Goal: Feedback & Contribution: Contribute content

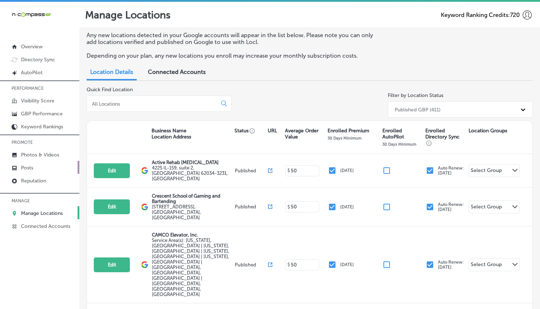
click at [41, 163] on link "Posts" at bounding box center [39, 167] width 79 height 13
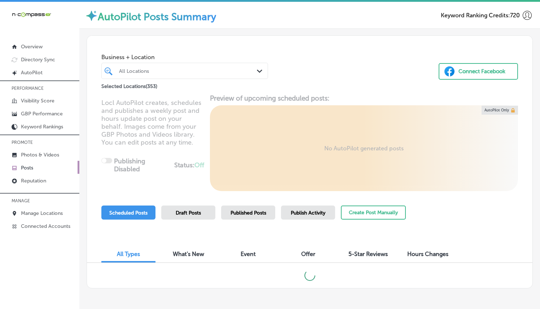
click at [177, 77] on div "All Locations Path Created with Sketch." at bounding box center [184, 71] width 167 height 16
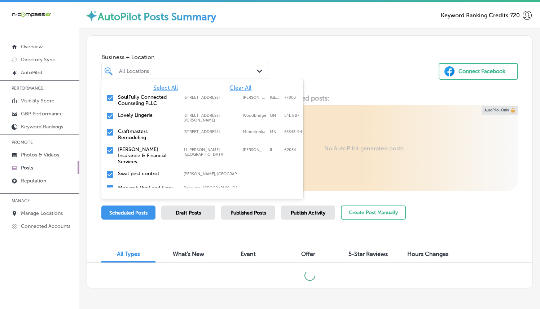
click at [231, 87] on span "Clear All" at bounding box center [240, 87] width 22 height 7
click at [232, 86] on span "Clear All" at bounding box center [240, 87] width 22 height 7
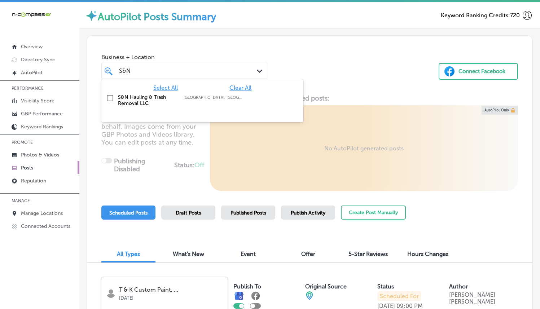
click at [162, 99] on label "S&N Hauling & Trash Removal LLC" at bounding box center [147, 100] width 58 height 12
type input "S&N"
drag, startPoint x: 372, startPoint y: 41, endPoint x: 360, endPoint y: 47, distance: 13.1
click at [371, 41] on div "Business + Location option focused, 2 of 354. 2 results available for search te…" at bounding box center [310, 63] width 446 height 55
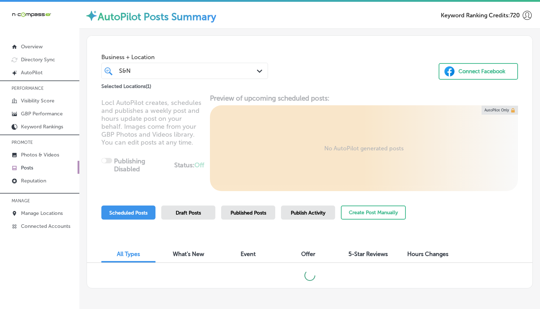
click at [197, 64] on div "S&N S&N Path Created with Sketch." at bounding box center [184, 71] width 167 height 16
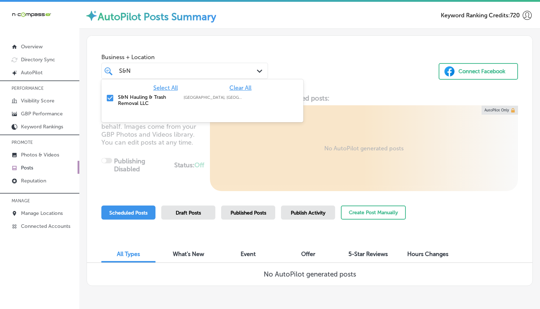
click at [289, 55] on div "Business + Location option focused, 1 of 354. 2 results available for search te…" at bounding box center [310, 63] width 446 height 55
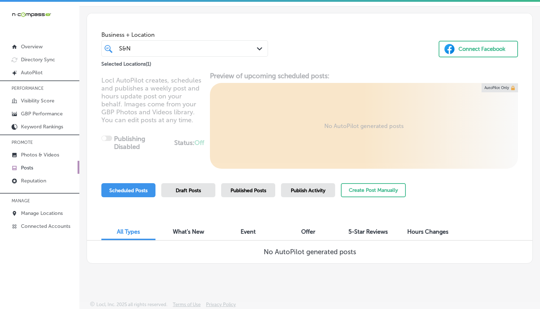
scroll to position [2, 0]
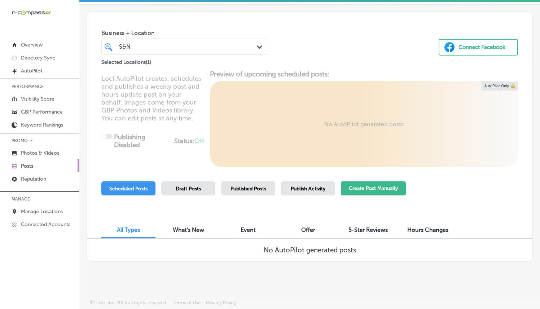
click at [391, 190] on button "Create Post Manually" at bounding box center [373, 188] width 65 height 14
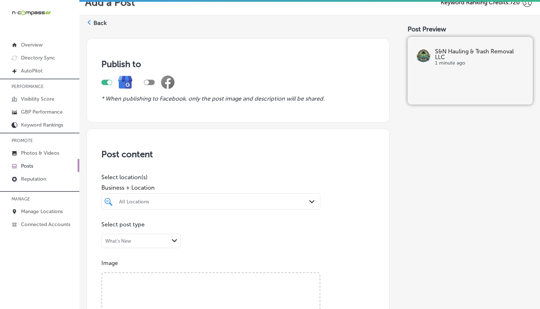
scroll to position [58, 0]
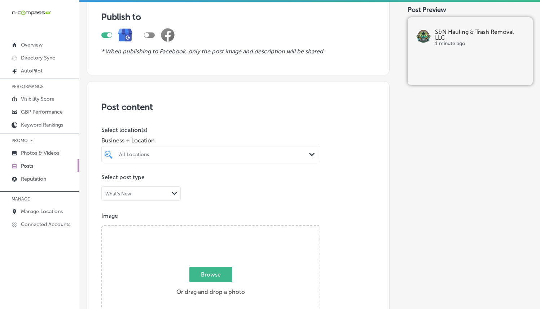
click at [174, 149] on div at bounding box center [201, 154] width 166 height 10
click at [146, 185] on label "S&N Hauling & Trash Removal LLC" at bounding box center [149, 183] width 63 height 12
type input "S&N"
click at [272, 104] on h3 "Post content" at bounding box center [237, 107] width 273 height 10
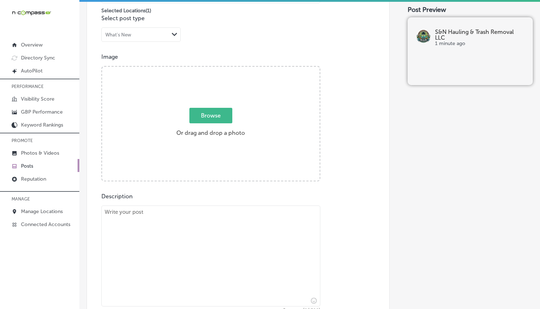
scroll to position [212, 0]
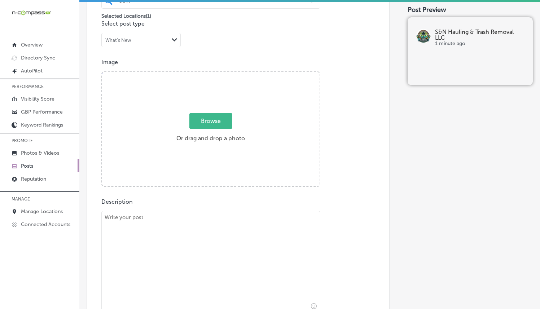
click at [226, 111] on div "Browse Or drag and drop a photo" at bounding box center [211, 129] width 218 height 115
click at [102, 72] on input "Browse Or drag and drop a photo" at bounding box center [211, 73] width 218 height 2
type input "C:\fakepath\20250630_092835.jpg"
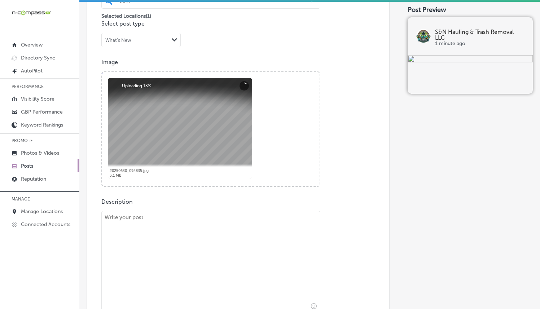
click at [172, 215] on textarea at bounding box center [210, 261] width 219 height 101
click at [170, 219] on textarea at bounding box center [210, 261] width 219 height 101
paste textarea "At S&N Hauling & Trash Removal LLC, we specialize in providing efficient junk r…"
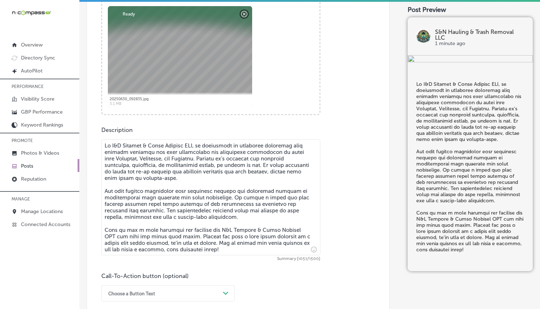
scroll to position [391, 0]
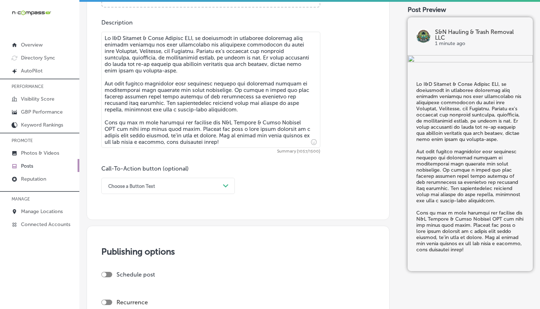
type textarea "At S&N Hauling & Trash Removal LLC, we specialize in providing efficient junk r…"
click at [201, 181] on div "Choose a Button Text" at bounding box center [162, 185] width 115 height 11
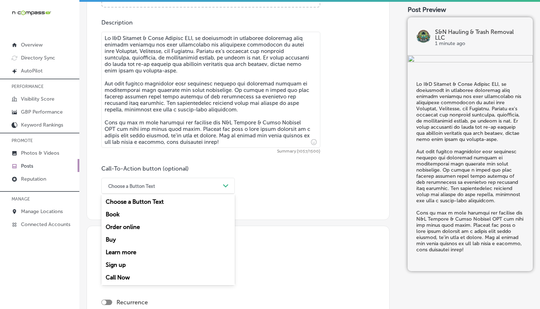
click at [124, 275] on div "Call Now" at bounding box center [167, 277] width 133 height 13
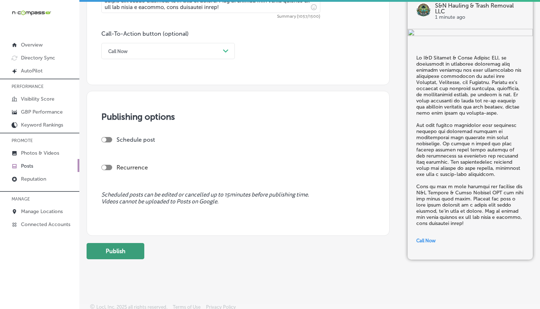
scroll to position [530, 0]
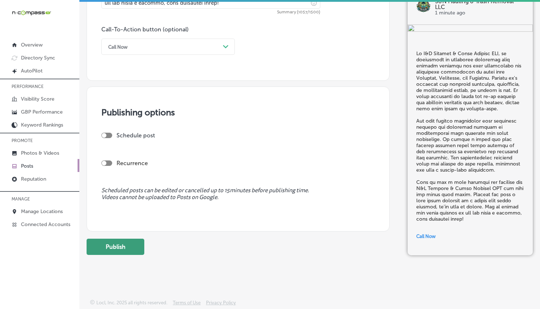
click at [136, 247] on button "Publish" at bounding box center [116, 247] width 58 height 16
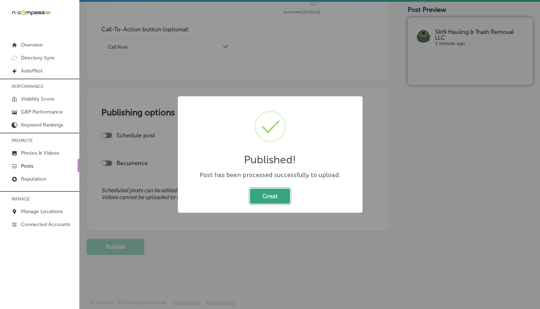
click at [276, 196] on button "Great" at bounding box center [270, 196] width 40 height 15
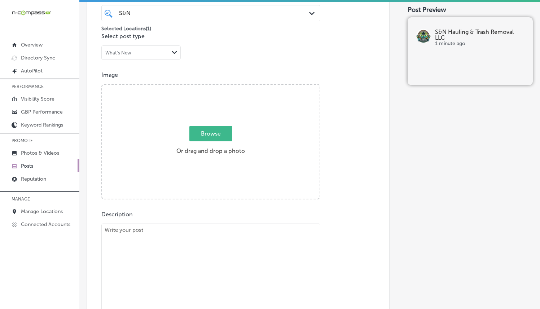
scroll to position [197, 0]
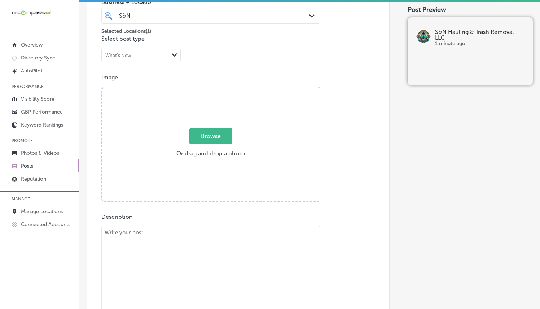
click at [219, 133] on span "Browse" at bounding box center [210, 136] width 43 height 16
click at [219, 89] on input "Browse Or drag and drop a photo" at bounding box center [211, 88] width 218 height 2
click at [202, 130] on span "Browse" at bounding box center [210, 136] width 43 height 16
click at [202, 89] on input "Browse Or drag and drop a photo" at bounding box center [211, 88] width 218 height 2
type input "C:\fakepath\20250815_085357.jpg"
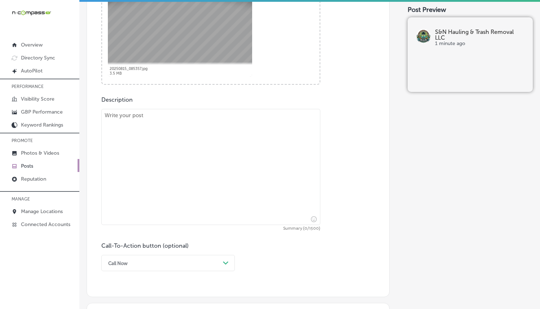
scroll to position [316, 0]
click at [200, 154] on textarea at bounding box center [210, 165] width 219 height 116
paste textarea "Does your business need junk removal services? S&N Hauling & Trash Removal LLC …"
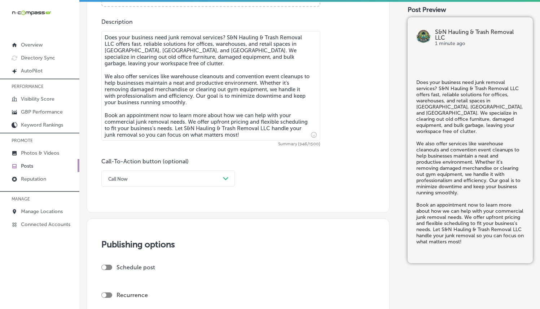
scroll to position [465, 0]
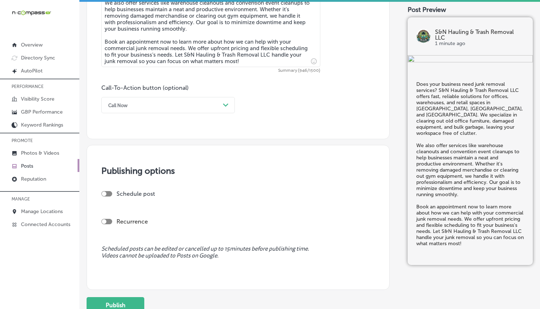
type textarea "Does your business need junk removal services? S&N Hauling & Trash Removal LLC …"
click at [223, 106] on icon "Path Created with Sketch." at bounding box center [225, 105] width 5 height 3
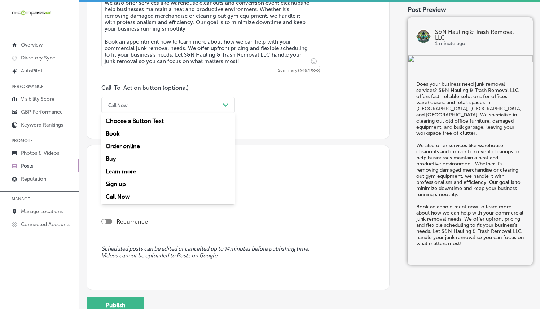
click at [114, 136] on div "Book" at bounding box center [167, 133] width 133 height 13
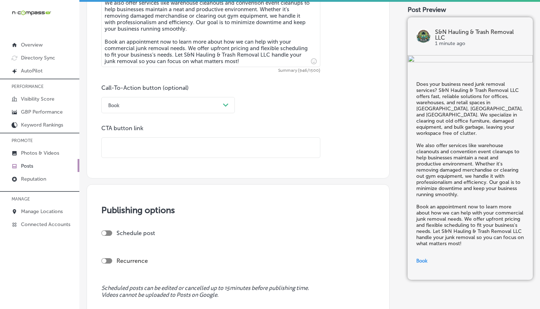
click at [245, 148] on input "text" at bounding box center [211, 148] width 218 height 20
paste input "[URL][DOMAIN_NAME]"
type input "[URL][DOMAIN_NAME]"
click at [294, 127] on p "CTA button link" at bounding box center [210, 128] width 219 height 7
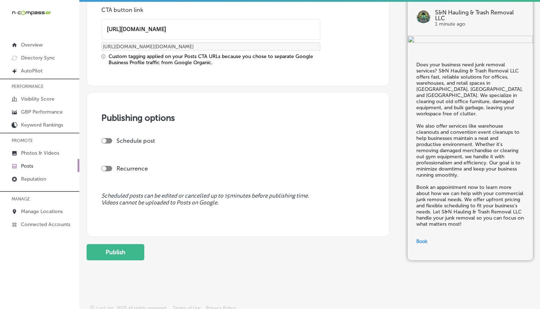
scroll to position [589, 0]
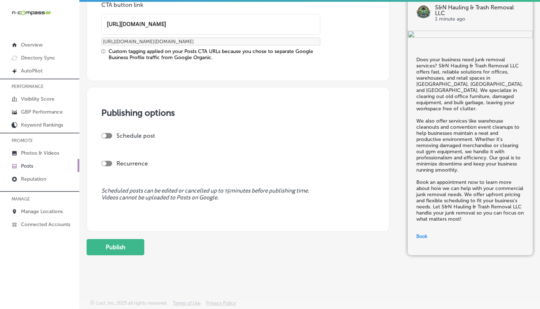
click at [101, 135] on div "Publishing options Schedule post Recurrence Scheduled posts can be edited or ca…" at bounding box center [238, 159] width 303 height 145
click at [104, 134] on div at bounding box center [104, 135] width 5 height 5
checkbox input "true"
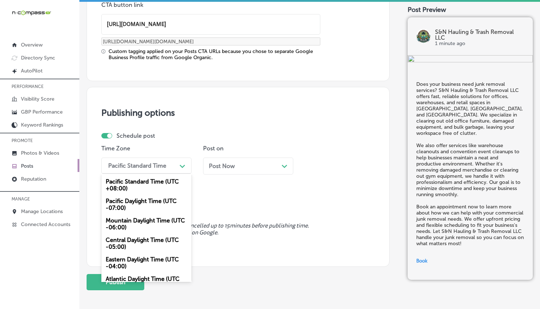
click at [167, 163] on div "Pacific Standard Time" at bounding box center [141, 165] width 72 height 13
click at [137, 220] on div "Mountain Daylight Time (UTC -06:00)" at bounding box center [146, 223] width 90 height 19
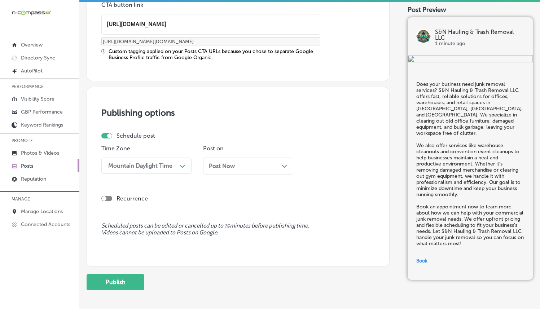
click at [239, 166] on div "Post Now Path Created with Sketch." at bounding box center [248, 166] width 79 height 7
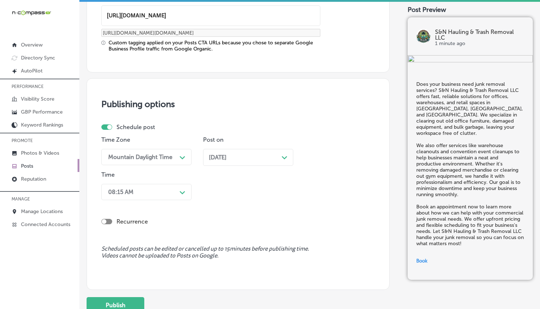
scroll to position [599, 0]
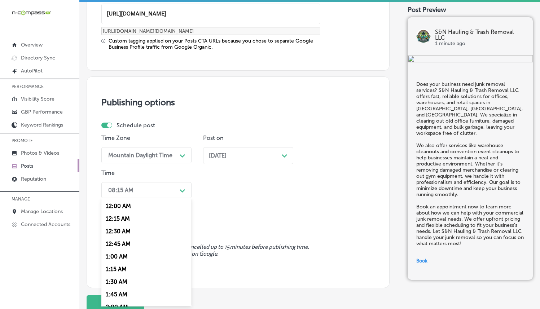
click at [180, 192] on div "Path Created with Sketch." at bounding box center [183, 190] width 6 height 6
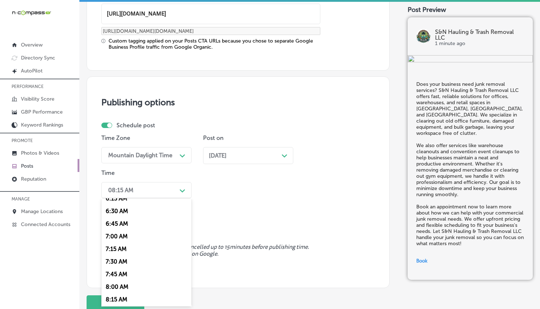
click at [123, 237] on div "7:00 AM" at bounding box center [146, 236] width 90 height 13
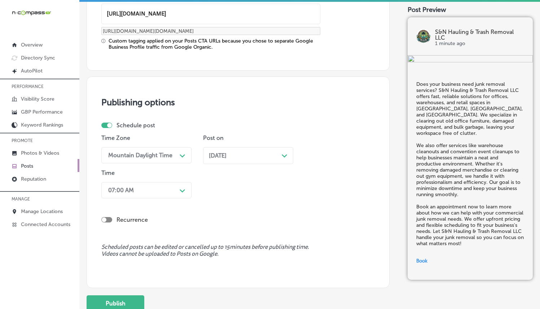
click at [220, 216] on div "Recurrence" at bounding box center [237, 219] width 273 height 7
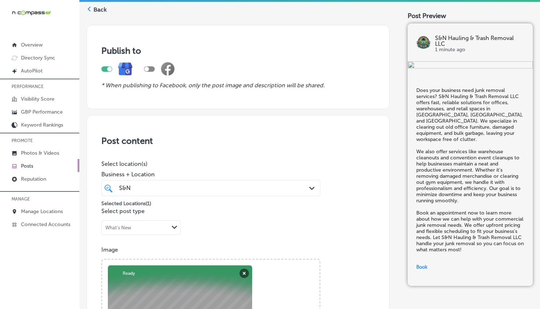
scroll to position [0, 0]
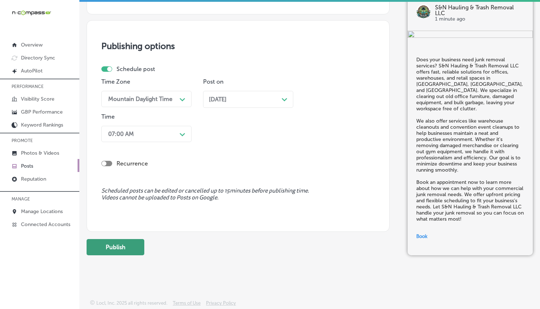
click at [132, 246] on button "Publish" at bounding box center [116, 247] width 58 height 16
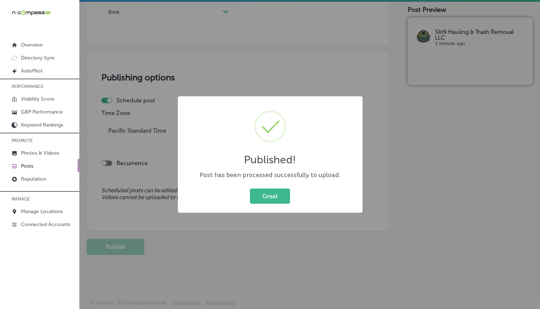
scroll to position [559, 0]
click at [266, 198] on button "Great" at bounding box center [270, 196] width 40 height 15
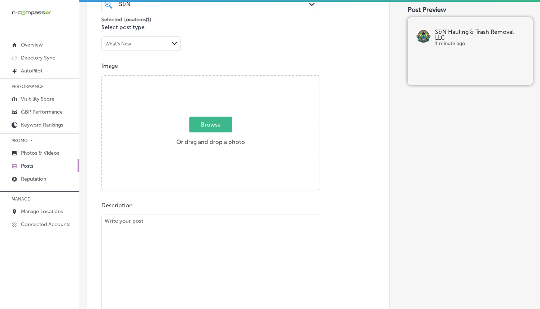
scroll to position [176, 0]
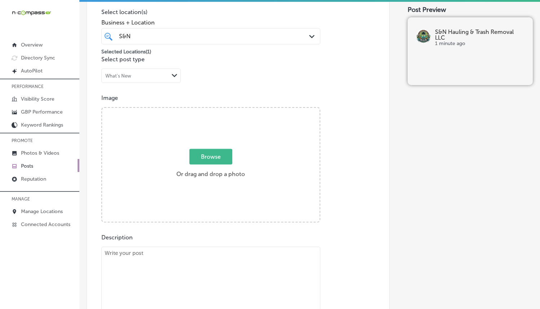
click at [199, 153] on span "Browse" at bounding box center [210, 157] width 43 height 16
click at [199, 110] on input "Browse Or drag and drop a photo" at bounding box center [211, 109] width 218 height 2
type input "C:\fakepath\20250703_155858.jpg"
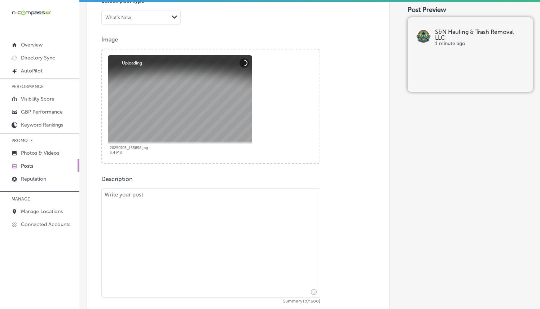
scroll to position [236, 0]
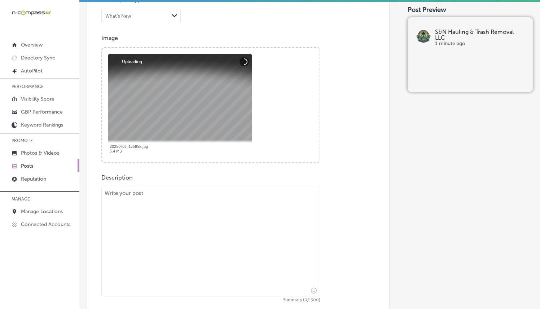
click at [190, 203] on textarea at bounding box center [210, 242] width 219 height 110
paste textarea "When it's time to declutter your home, S&N Hauling & Trash Removal LLC is the j…"
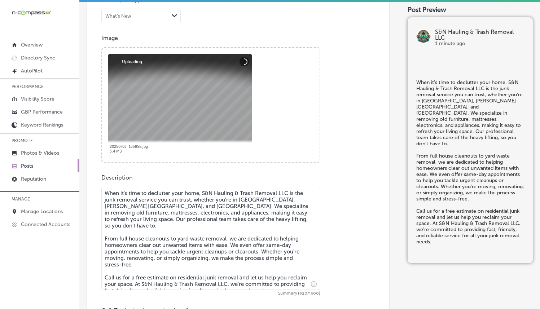
type textarea "When it's time to declutter your home, S&N Hauling & Trash Removal LLC is the j…"
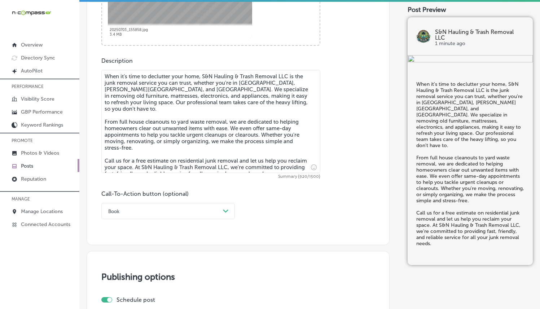
click at [152, 212] on div "Book" at bounding box center [162, 211] width 115 height 11
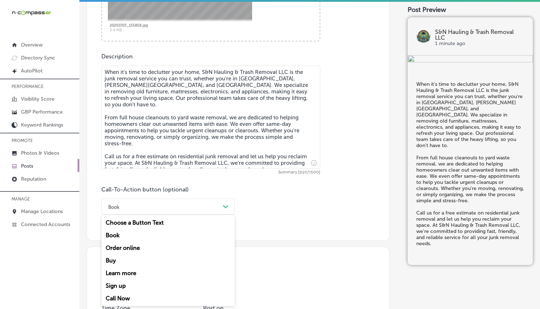
click at [117, 295] on div "Call Now" at bounding box center [167, 298] width 133 height 13
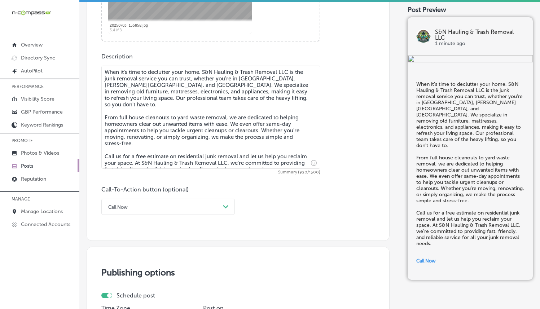
drag, startPoint x: 329, startPoint y: 200, endPoint x: 310, endPoint y: 205, distance: 19.0
click at [329, 200] on div "Call-To-Action button (optional) Call Now Path Created with Sketch." at bounding box center [237, 200] width 273 height 29
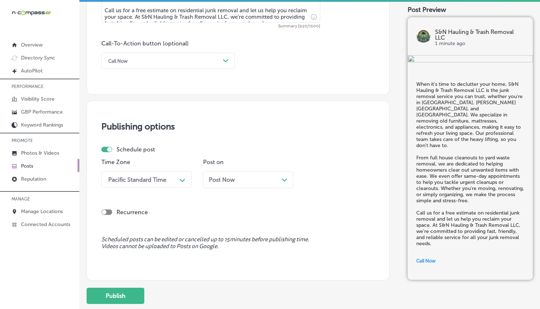
scroll to position [517, 0]
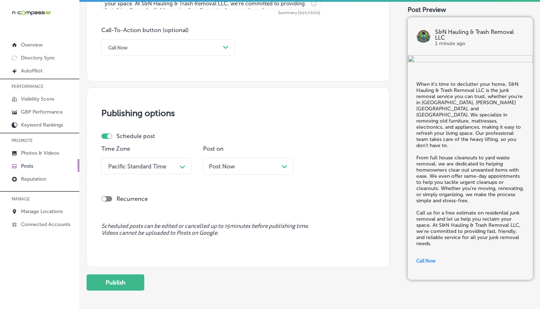
click at [140, 170] on div "Pacific Standard Time" at bounding box center [141, 166] width 72 height 13
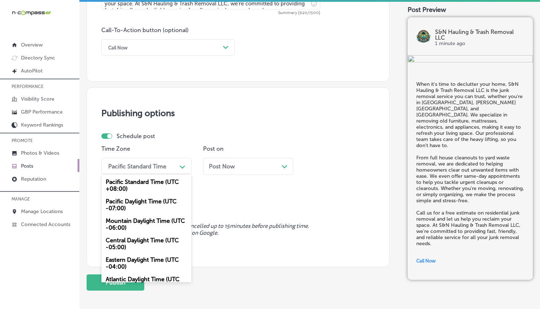
click at [131, 224] on div "Mountain Daylight Time (UTC -06:00)" at bounding box center [146, 224] width 90 height 19
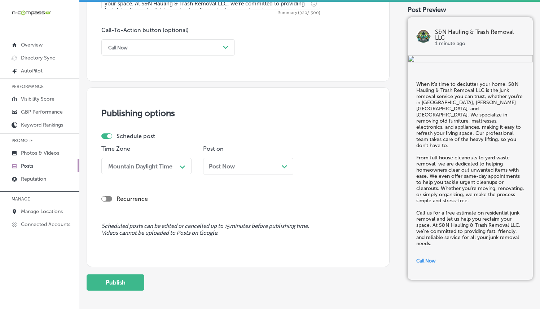
click at [242, 167] on div "Post Now Path Created with Sketch." at bounding box center [248, 166] width 79 height 7
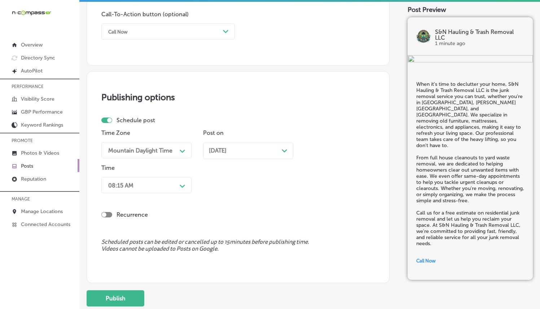
scroll to position [543, 0]
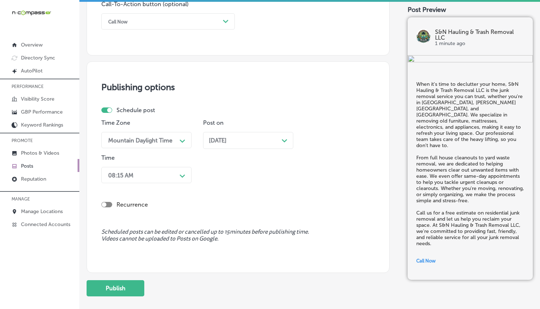
click at [174, 181] on div "08:15 AM Path Created with Sketch." at bounding box center [146, 175] width 90 height 16
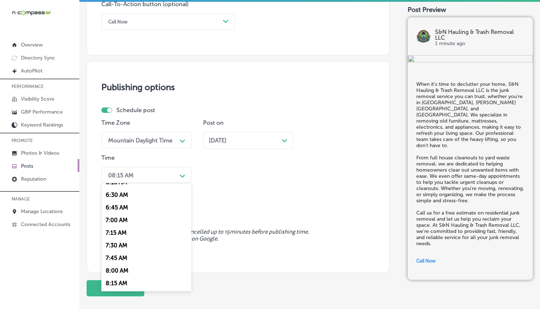
scroll to position [322, 0]
click at [123, 220] on div "7:00 AM" at bounding box center [146, 222] width 90 height 13
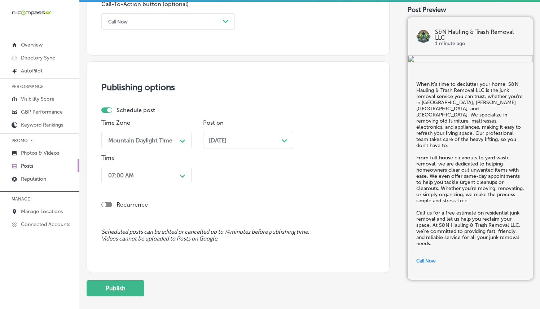
click at [230, 196] on div "Recurrence" at bounding box center [237, 199] width 273 height 26
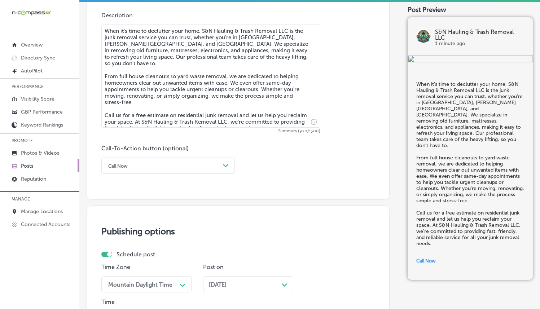
scroll to position [584, 0]
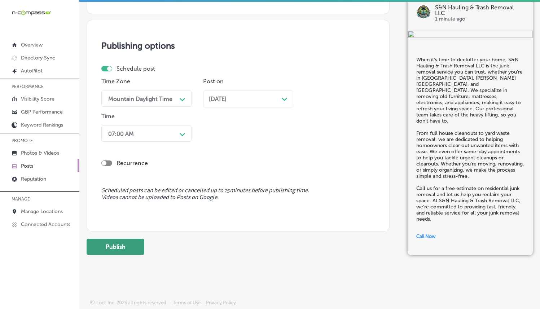
click at [131, 248] on button "Publish" at bounding box center [116, 247] width 58 height 16
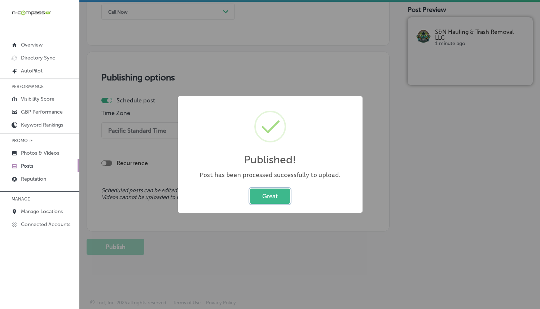
scroll to position [552, 0]
click at [222, 224] on div "Published! × Post has been processed successfully to upload. Great Cancel" at bounding box center [270, 154] width 540 height 309
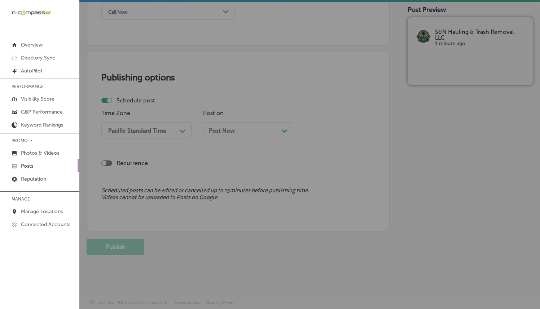
click at [284, 194] on span "Scheduled posts can be edited or cancelled up to 15 minutes before publishing t…" at bounding box center [237, 194] width 273 height 14
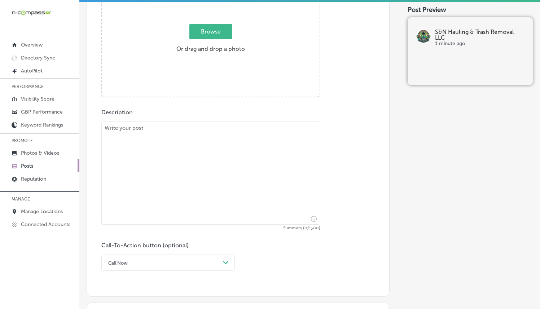
scroll to position [143, 0]
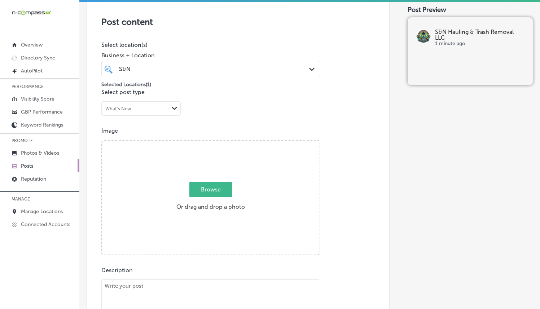
click at [225, 188] on span "Browse" at bounding box center [210, 190] width 43 height 16
click at [225, 143] on input "Browse Or drag and drop a photo" at bounding box center [211, 142] width 218 height 2
type input "C:\fakepath\20250801_080747.jpg"
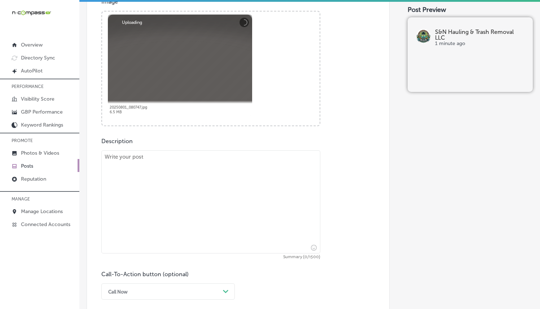
scroll to position [277, 0]
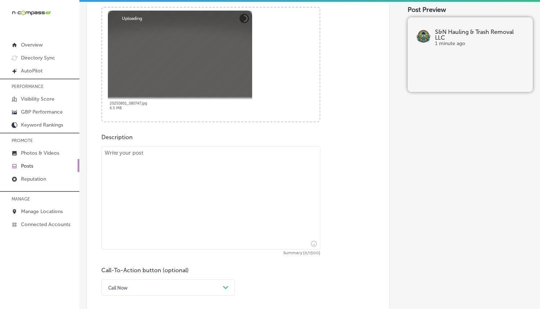
click at [196, 166] on textarea at bounding box center [210, 197] width 219 height 103
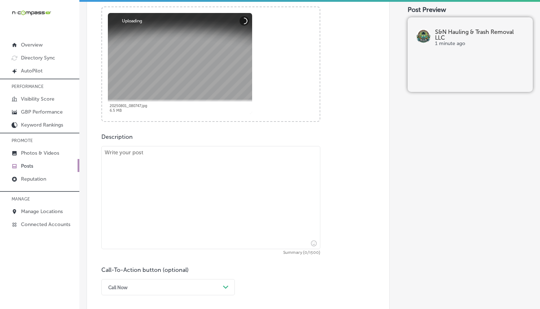
paste textarea "Are you planning a home or office renovation? S&N Hauling & Trash Removal LLC o…"
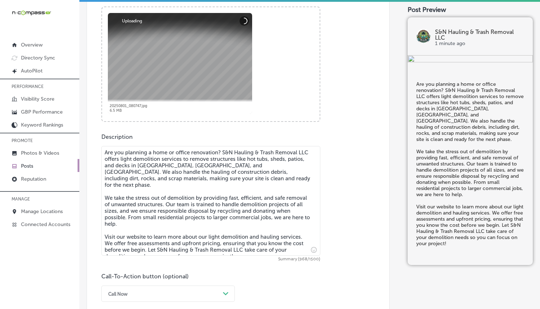
type textarea "Are you planning a home or office renovation? S&N Hauling & Trash Removal LLC o…"
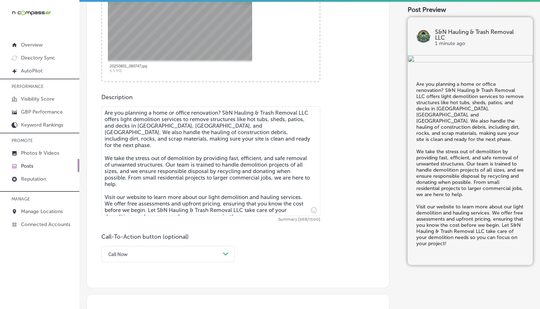
scroll to position [428, 0]
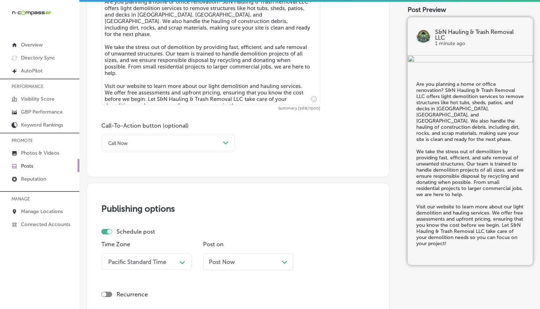
click at [203, 146] on div "Call Now" at bounding box center [162, 142] width 115 height 11
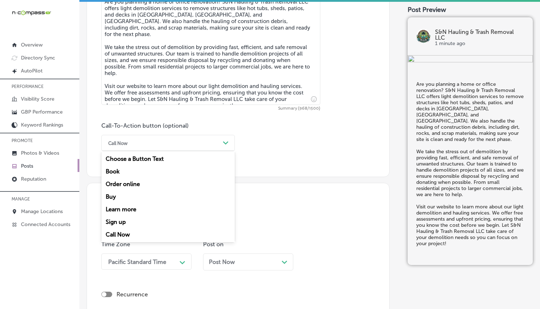
click at [139, 205] on div "Learn more" at bounding box center [167, 209] width 133 height 13
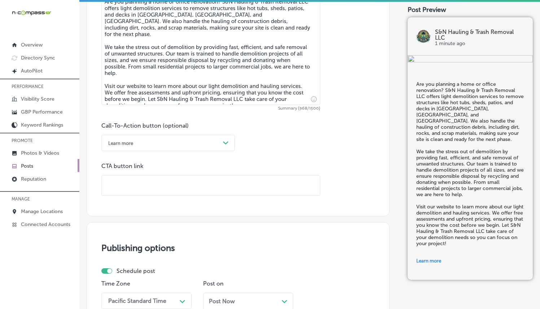
click at [171, 183] on input "text" at bounding box center [211, 186] width 218 height 20
paste input "[URL][DOMAIN_NAME]"
type input "[URL][DOMAIN_NAME]"
click at [287, 157] on div "Call-To-Action button (optional) Learn more Path Created with Sketch. CTA butto…" at bounding box center [237, 159] width 273 height 74
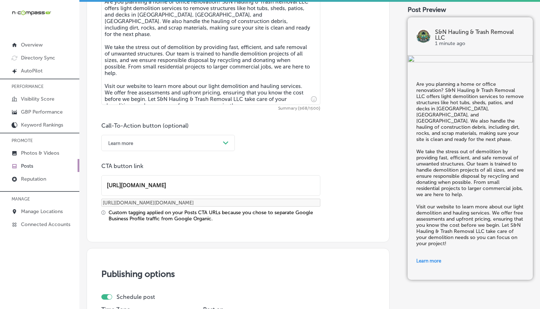
scroll to position [573, 0]
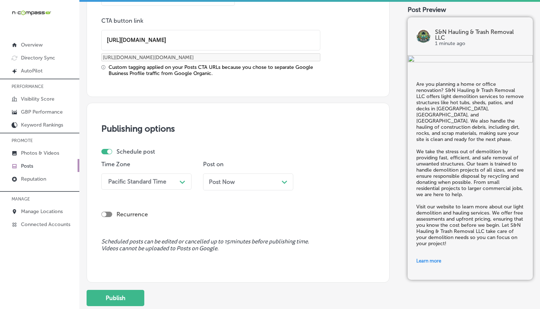
click at [150, 183] on div "Pacific Standard Time" at bounding box center [137, 181] width 58 height 7
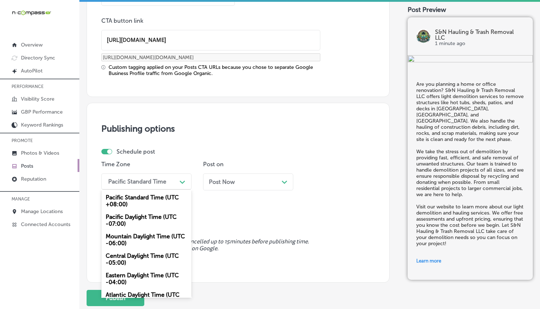
click at [133, 234] on div "Mountain Daylight Time (UTC -06:00)" at bounding box center [146, 239] width 90 height 19
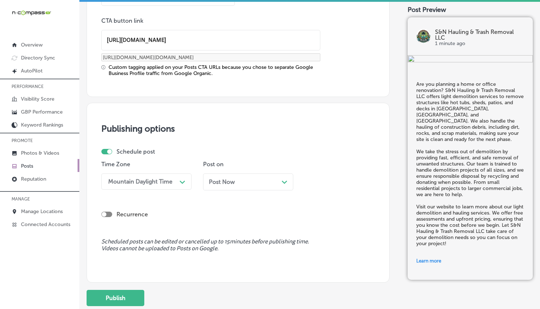
click at [133, 234] on div "Publishing options Schedule post Time Zone option Mountain Daylight Time (UTC -…" at bounding box center [238, 193] width 303 height 180
click at [239, 179] on div "Post Now Path Created with Sketch." at bounding box center [248, 182] width 79 height 7
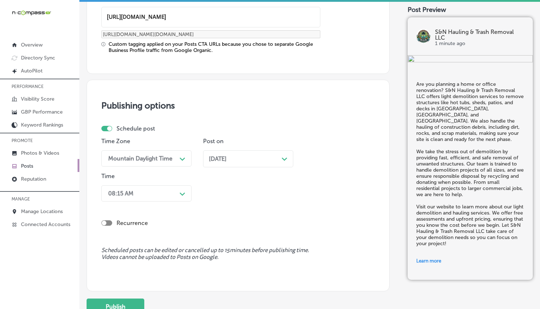
scroll to position [598, 0]
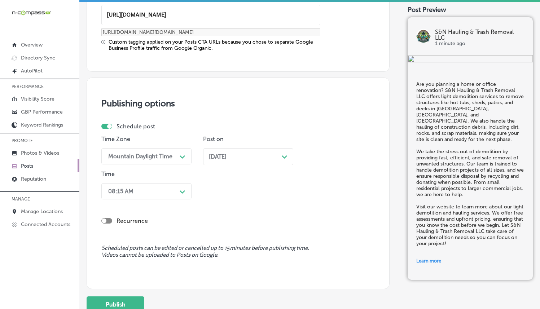
click at [180, 190] on icon "Path Created with Sketch." at bounding box center [182, 191] width 5 height 3
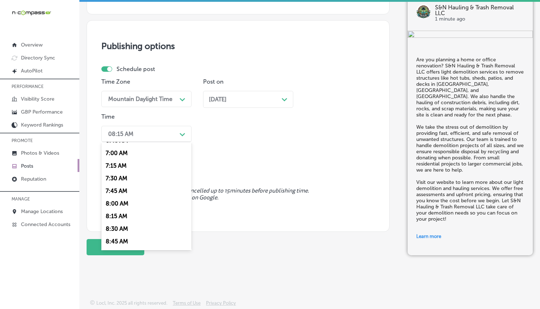
scroll to position [347, 0]
click at [119, 153] on div "7:00 AM" at bounding box center [146, 156] width 90 height 13
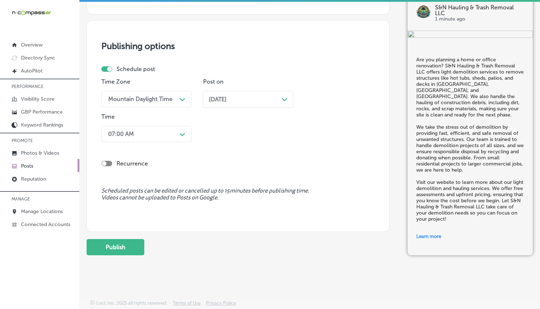
click at [229, 154] on div "Recurrence" at bounding box center [237, 158] width 273 height 26
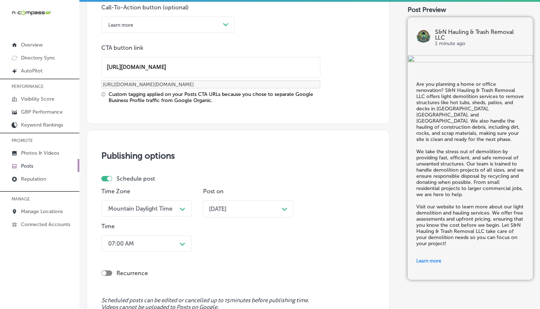
scroll to position [656, 0]
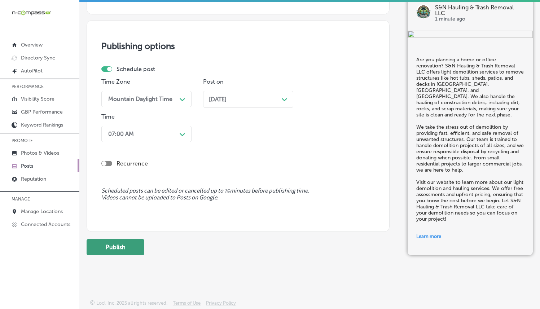
click at [134, 244] on button "Publish" at bounding box center [116, 247] width 58 height 16
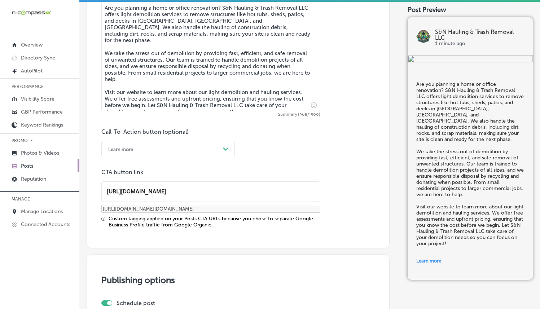
scroll to position [280, 0]
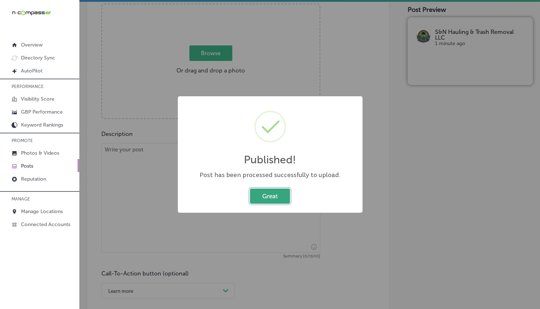
click at [267, 200] on button "Great" at bounding box center [270, 196] width 40 height 15
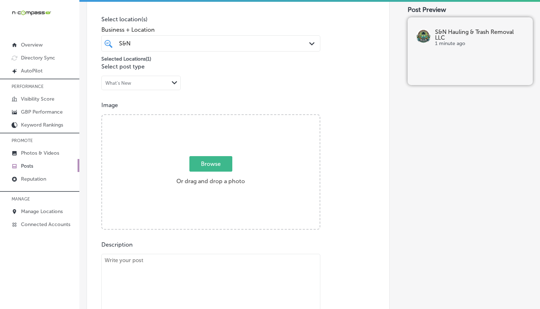
scroll to position [163, 0]
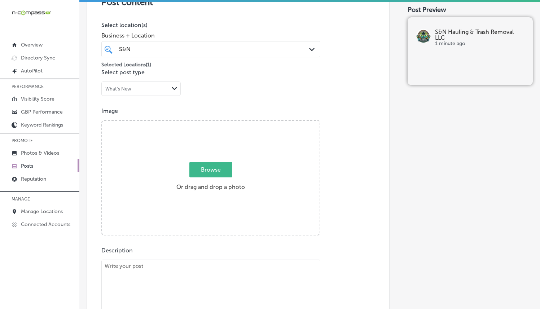
click at [223, 170] on span "Browse" at bounding box center [210, 170] width 43 height 16
click at [223, 123] on input "Browse Or drag and drop a photo" at bounding box center [211, 122] width 218 height 2
type input "C:\fakepath\20250801_091024.jpg"
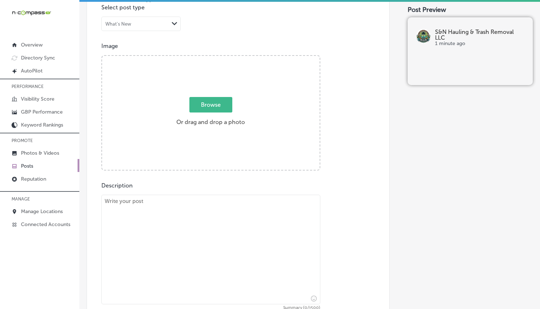
scroll to position [322, 0]
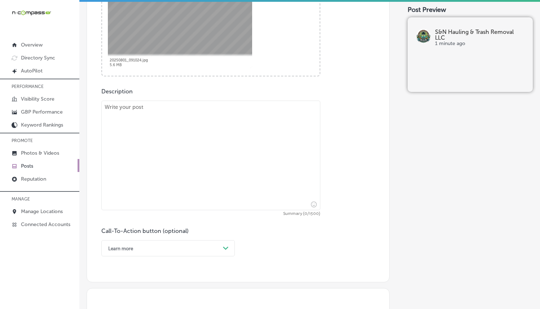
click at [197, 120] on textarea at bounding box center [210, 156] width 219 height 110
paste textarea "At S&N Hauling & Trash Removal LLC, we are committed to eco-friendly junk remov…"
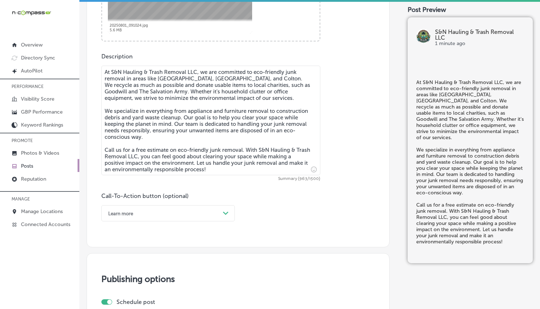
scroll to position [373, 0]
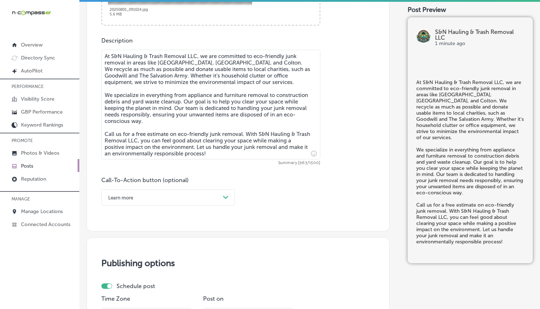
type textarea "At S&N Hauling & Trash Removal LLC, we are committed to eco-friendly junk remov…"
click at [225, 195] on div "Path Created with Sketch." at bounding box center [226, 198] width 6 height 6
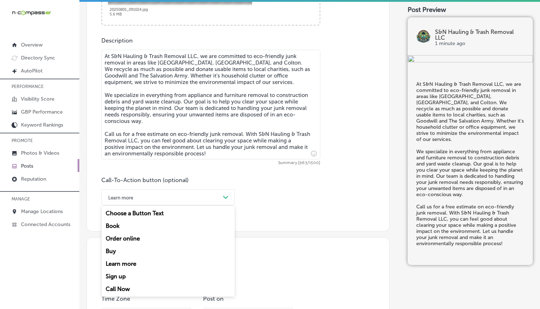
click at [122, 286] on div "Call Now" at bounding box center [167, 289] width 133 height 13
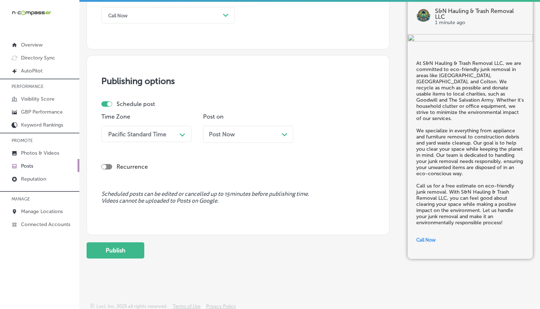
scroll to position [559, 0]
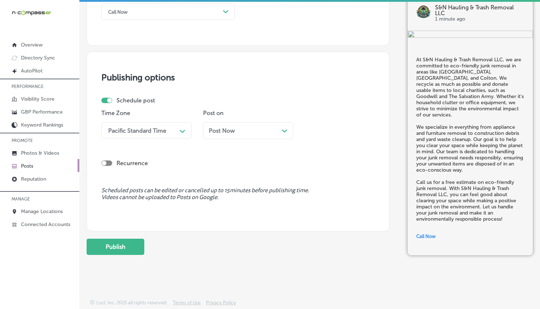
click at [165, 131] on div "Pacific Standard Time" at bounding box center [137, 130] width 58 height 7
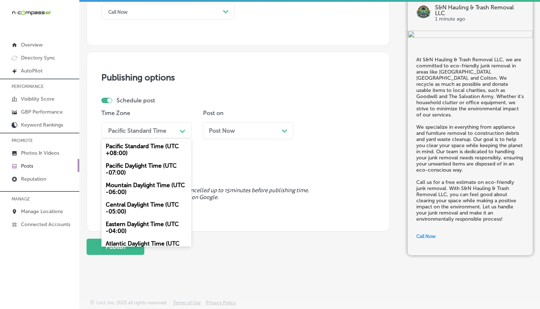
click at [141, 185] on div "Mountain Daylight Time (UTC -06:00)" at bounding box center [146, 188] width 90 height 19
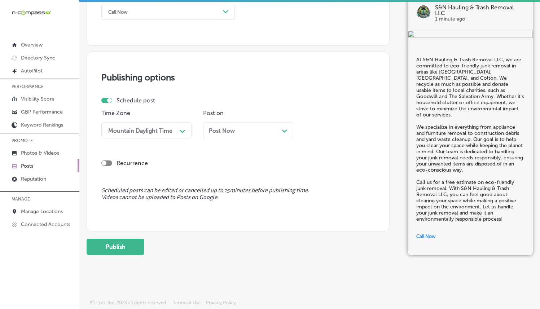
drag, startPoint x: 259, startPoint y: 123, endPoint x: 257, endPoint y: 127, distance: 5.3
click at [259, 123] on div "Post Now Path Created with Sketch." at bounding box center [248, 130] width 90 height 17
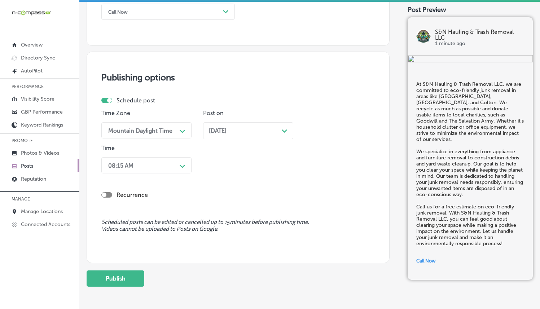
click at [166, 164] on div "08:15 AM" at bounding box center [141, 165] width 72 height 13
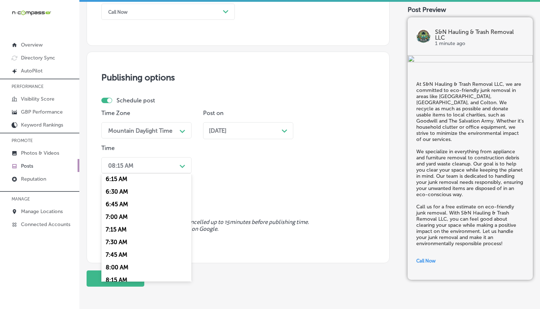
scroll to position [319, 0]
click at [121, 216] on div "7:00 AM" at bounding box center [146, 216] width 90 height 13
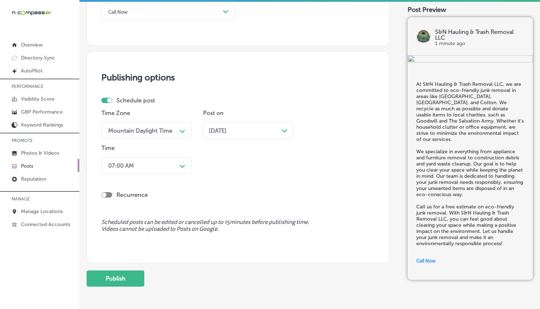
click at [280, 178] on div "Recurrence" at bounding box center [237, 189] width 273 height 26
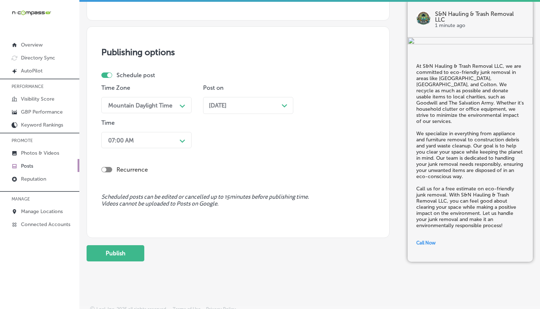
scroll to position [591, 0]
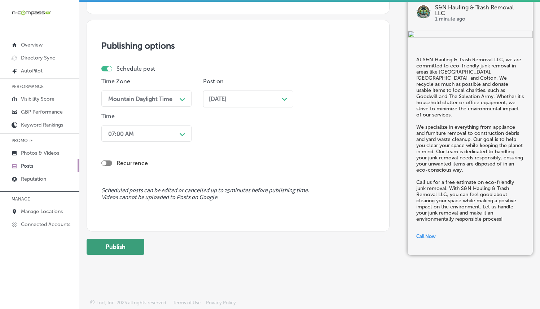
click at [137, 246] on button "Publish" at bounding box center [116, 247] width 58 height 16
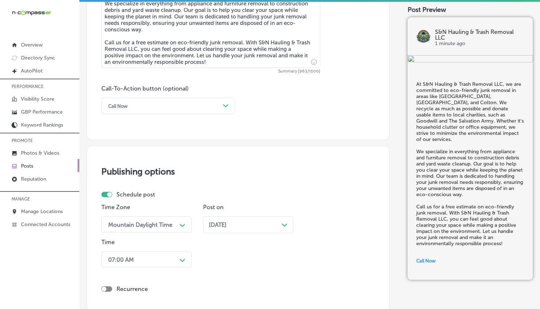
scroll to position [464, 0]
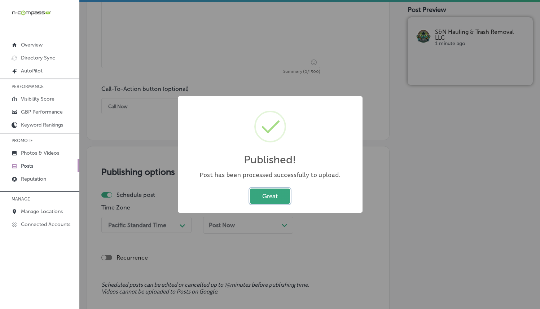
click at [276, 199] on button "Great" at bounding box center [270, 196] width 40 height 15
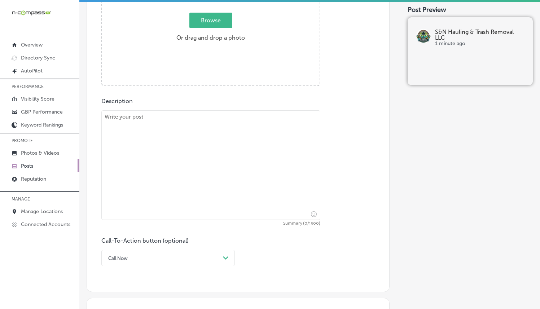
click at [197, 27] on span "Browse" at bounding box center [210, 21] width 43 height 16
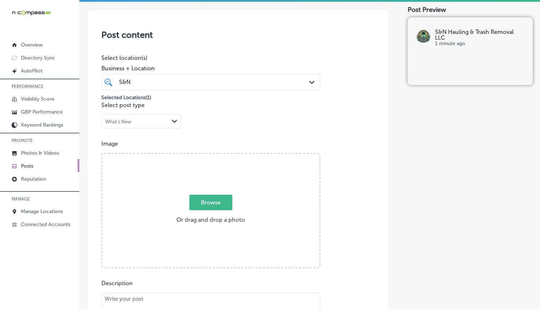
type input "C:\fakepath\20250808_090752.jpg"
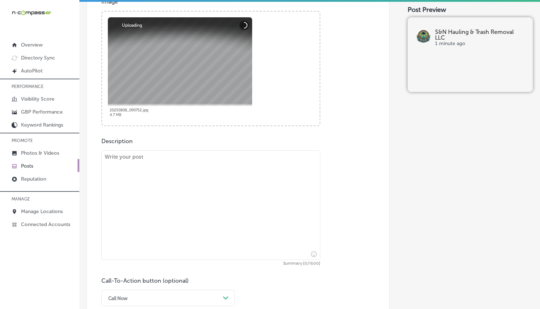
scroll to position [276, 0]
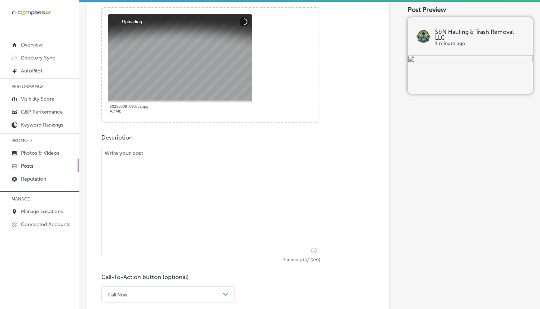
click at [197, 165] on textarea at bounding box center [210, 202] width 219 height 110
paste textarea "Need junk hauled away quickly? S&N Hauling & Trash Removal LLC offers fast and …"
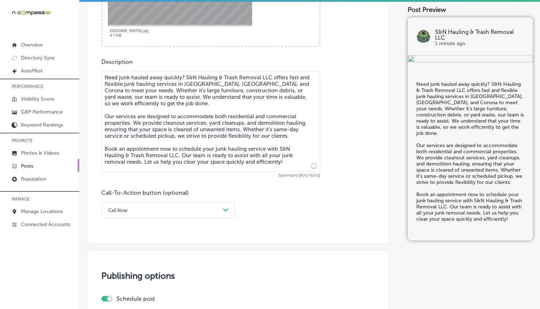
scroll to position [353, 0]
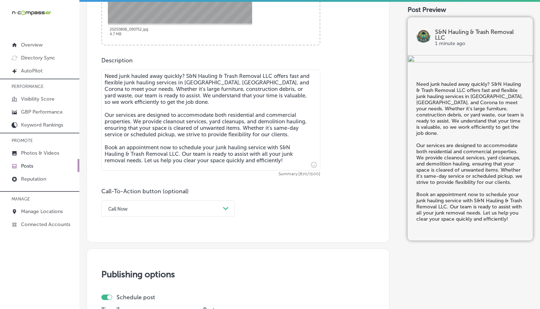
type textarea "Need junk hauled away quickly? S&N Hauling & Trash Removal LLC offers fast and …"
click at [217, 204] on div "Call Now" at bounding box center [162, 208] width 115 height 11
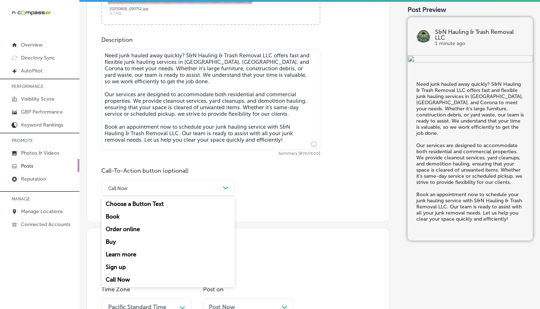
scroll to position [479, 0]
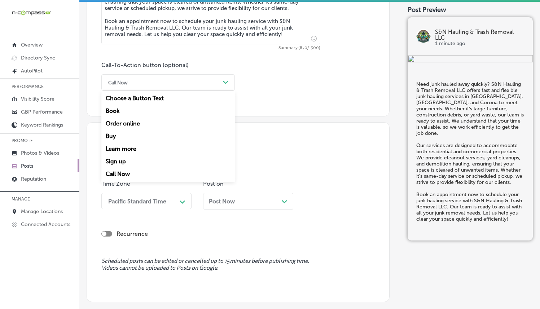
click at [114, 112] on div "Book" at bounding box center [167, 111] width 133 height 13
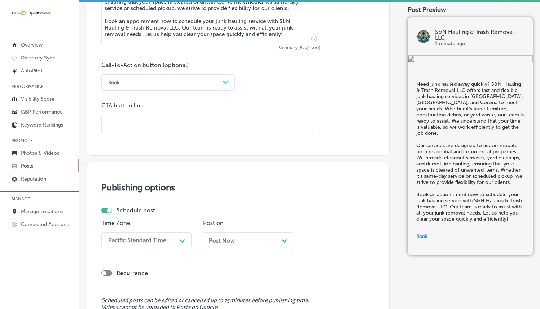
click at [234, 130] on input "text" at bounding box center [211, 125] width 218 height 20
paste input "[URL][DOMAIN_NAME]"
type input "[URL][DOMAIN_NAME]"
click at [321, 102] on div "Call-To-Action button (optional) Book Path Created with Sketch. CTA button link…" at bounding box center [237, 99] width 273 height 74
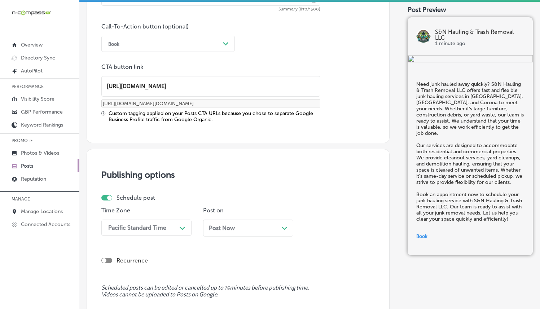
scroll to position [605, 0]
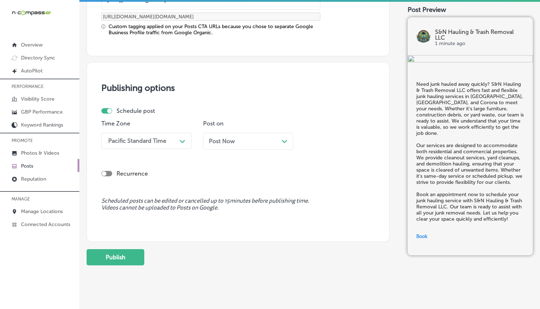
click at [171, 143] on div "Pacific Standard Time" at bounding box center [141, 141] width 72 height 13
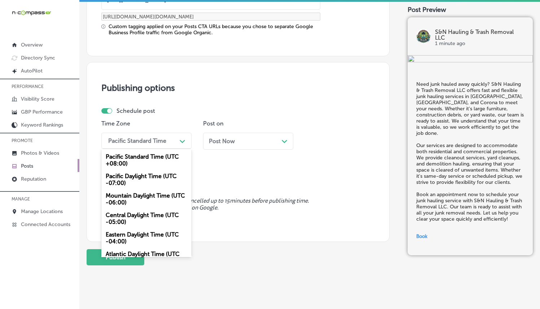
click at [151, 195] on div "Mountain Daylight Time (UTC -06:00)" at bounding box center [146, 198] width 90 height 19
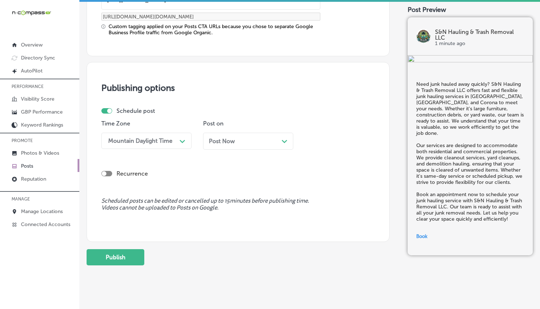
click at [224, 139] on span "Post Now" at bounding box center [222, 141] width 26 height 7
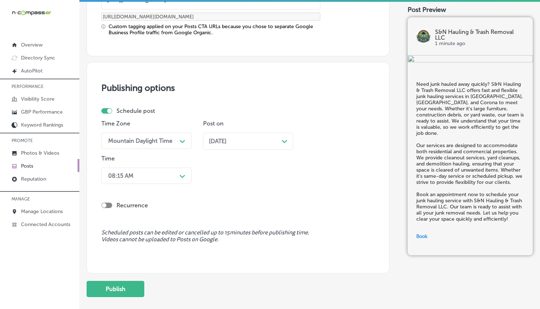
click at [166, 174] on div "08:15 AM" at bounding box center [141, 176] width 72 height 13
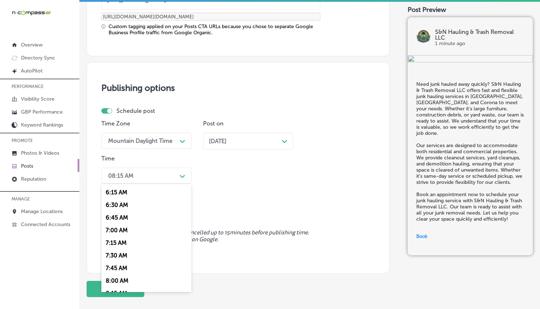
scroll to position [315, 0]
click at [124, 227] on div "7:00 AM" at bounding box center [146, 230] width 90 height 13
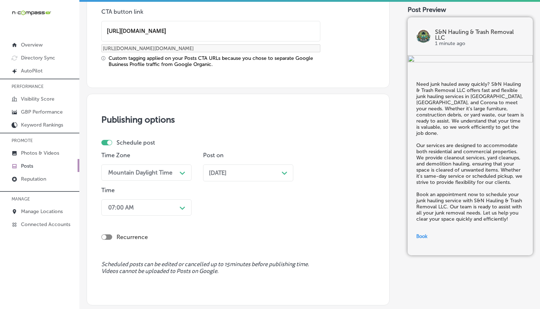
scroll to position [647, 0]
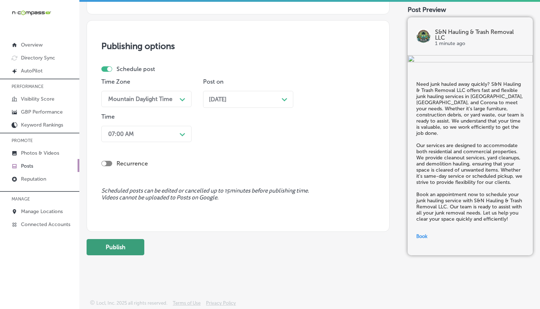
click at [126, 242] on button "Publish" at bounding box center [116, 247] width 58 height 16
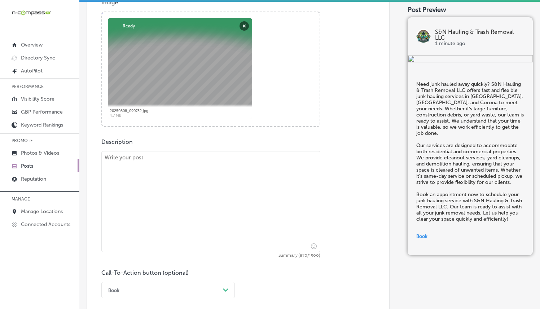
scroll to position [205, 0]
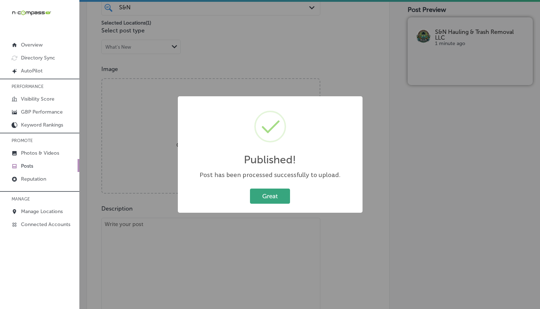
click at [266, 197] on button "Great" at bounding box center [270, 196] width 40 height 15
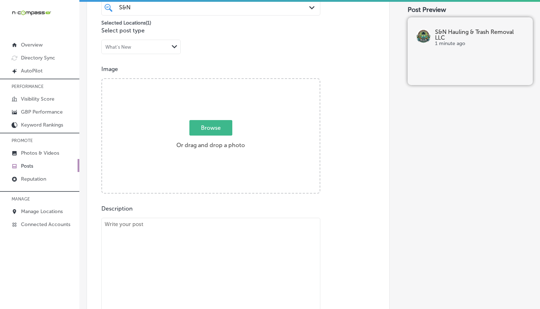
click at [216, 125] on span "Browse" at bounding box center [210, 128] width 43 height 16
click at [216, 81] on input "Browse Or drag and drop a photo" at bounding box center [211, 80] width 218 height 2
type input "C:\fakepath\20250815_091015.jpg"
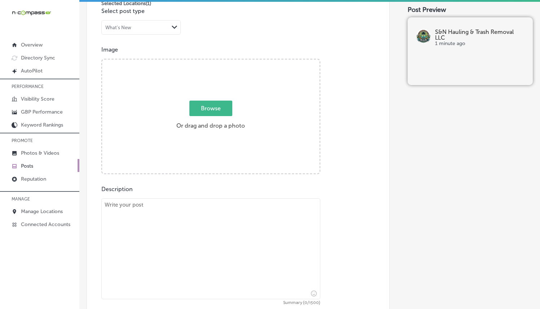
scroll to position [272, 0]
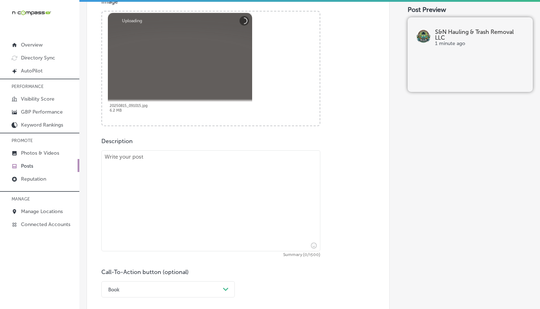
click at [193, 173] on textarea at bounding box center [210, 200] width 219 height 101
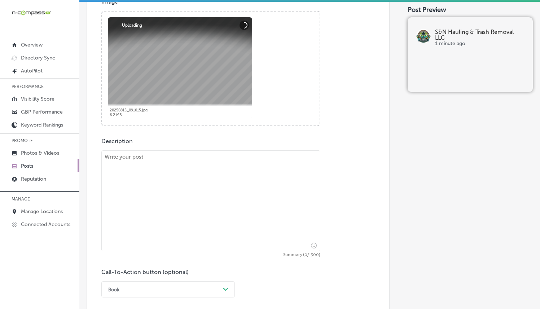
paste textarea "If you need a complete cleanout, S&N Hauling & Trash Removal LLC has you covere…"
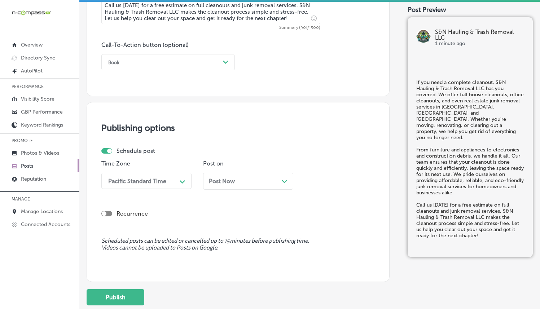
scroll to position [514, 0]
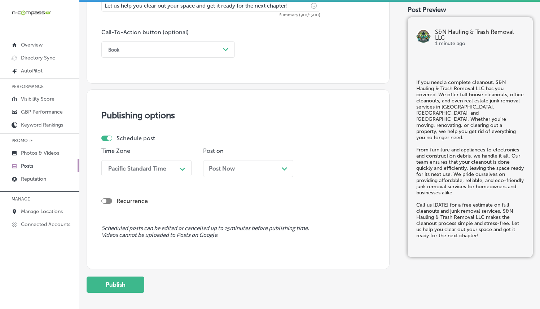
type textarea "If you need a complete cleanout, S&N Hauling & Trash Removal LLC has you covere…"
click at [196, 42] on div "Book Path Created with Sketch." at bounding box center [167, 49] width 133 height 16
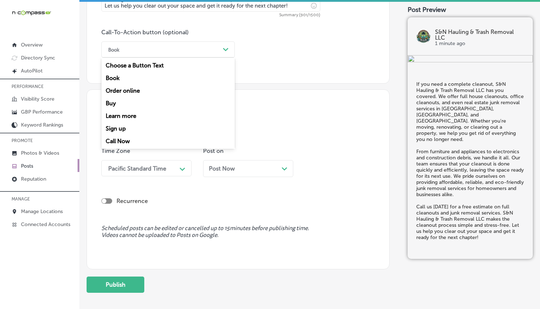
click at [121, 140] on div "Call Now" at bounding box center [167, 141] width 133 height 13
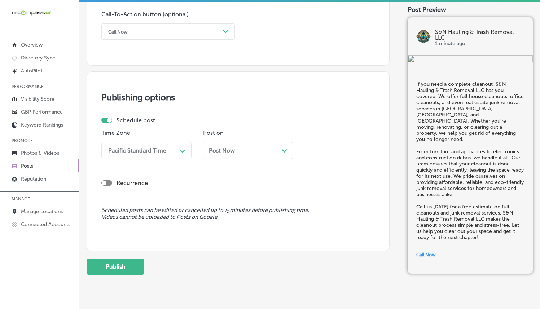
scroll to position [552, 0]
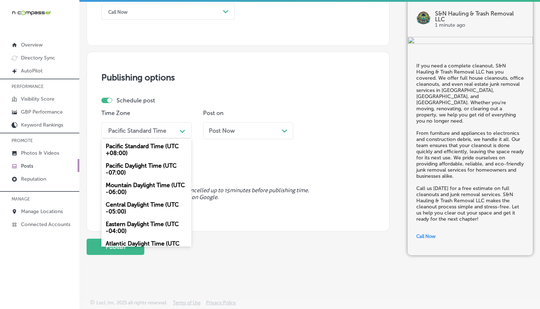
click at [166, 130] on div "Pacific Standard Time" at bounding box center [137, 130] width 58 height 7
drag, startPoint x: 140, startPoint y: 189, endPoint x: 177, endPoint y: 163, distance: 45.0
click at [140, 189] on div "Mountain Daylight Time (UTC -06:00)" at bounding box center [146, 188] width 90 height 19
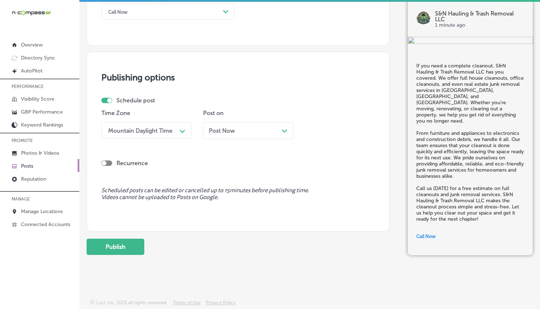
click at [256, 123] on div "Post Now Path Created with Sketch." at bounding box center [248, 130] width 90 height 17
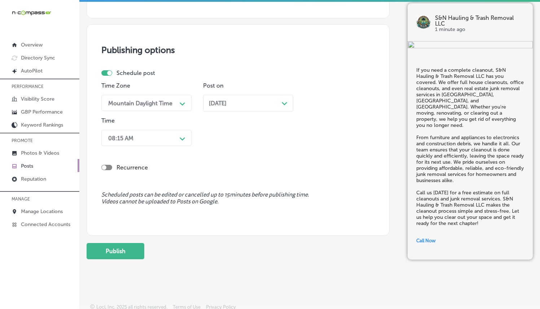
scroll to position [584, 0]
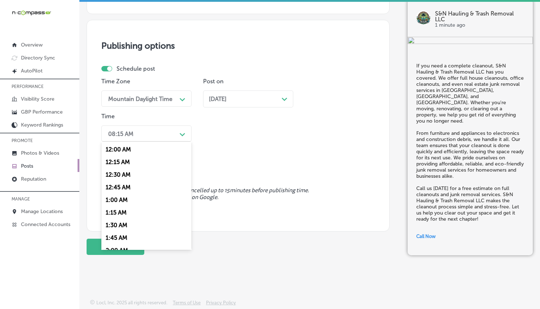
click at [172, 133] on div "08:15 AM" at bounding box center [141, 133] width 72 height 13
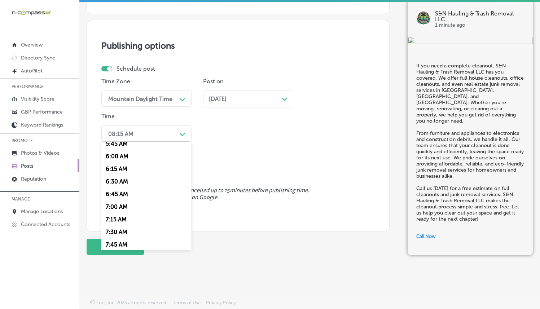
click at [126, 204] on div "7:00 AM" at bounding box center [146, 207] width 90 height 13
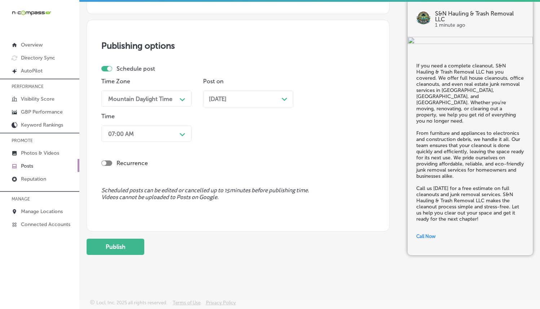
click at [249, 150] on div "Recurrence" at bounding box center [237, 158] width 273 height 26
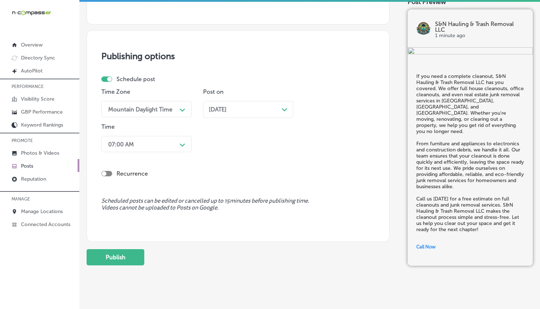
scroll to position [584, 0]
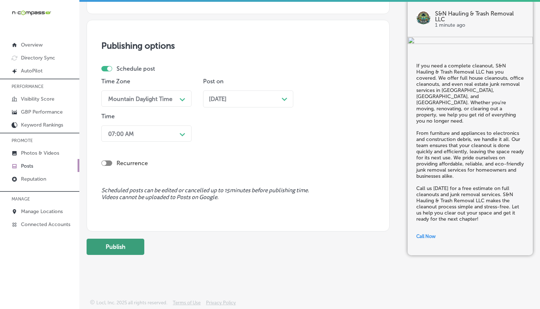
click at [121, 243] on button "Publish" at bounding box center [116, 247] width 58 height 16
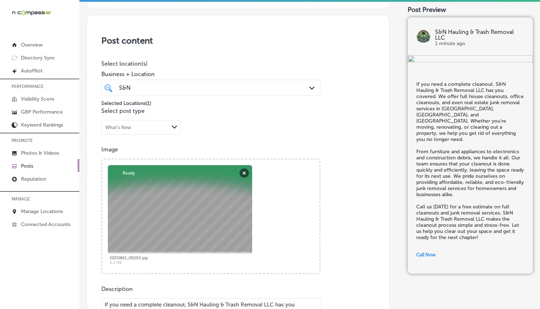
scroll to position [5, 0]
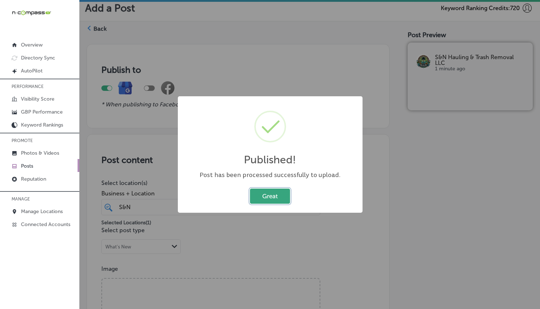
click at [270, 192] on button "Great" at bounding box center [270, 196] width 40 height 15
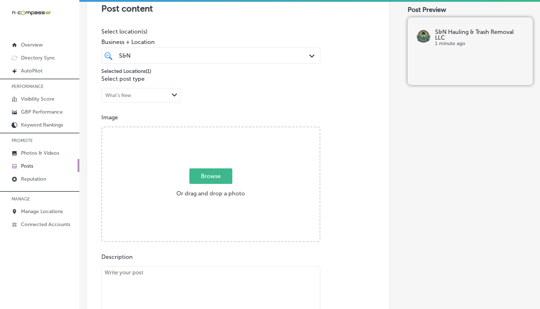
scroll to position [172, 0]
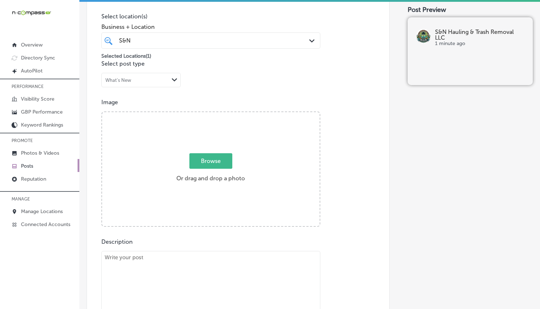
click at [229, 161] on span "Browse" at bounding box center [210, 161] width 43 height 16
click at [229, 114] on input "Browse Or drag and drop a photo" at bounding box center [211, 113] width 218 height 2
type input "C:\fakepath\20250630_171341.jpg"
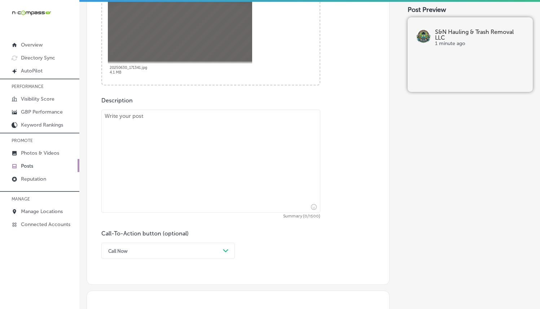
scroll to position [314, 0]
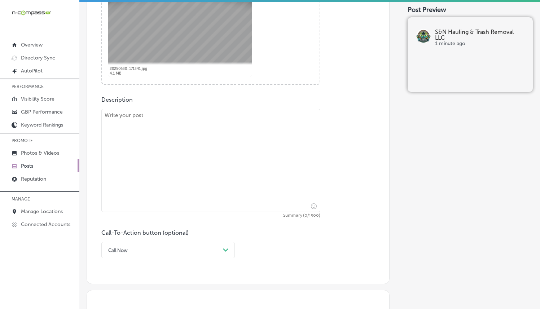
click at [206, 144] on textarea at bounding box center [210, 160] width 219 height 103
paste textarea "Renovating or building a new space? S&N Hauling & Trash Removal LLC provides ef…"
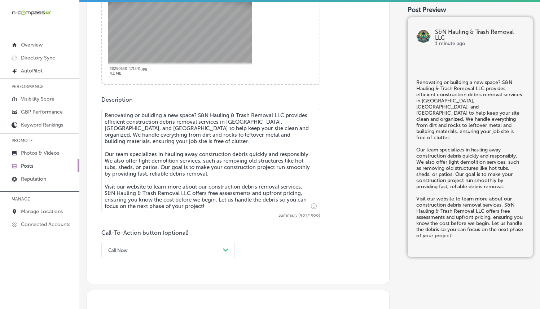
type textarea "Renovating or building a new space? S&N Hauling & Trash Removal LLC provides ef…"
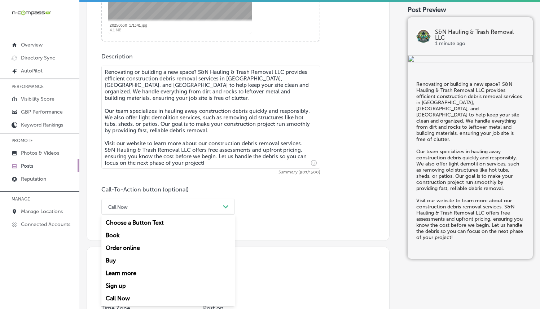
drag, startPoint x: 203, startPoint y: 206, endPoint x: 201, endPoint y: 210, distance: 4.9
click at [203, 207] on div "Call Now" at bounding box center [162, 206] width 115 height 11
click at [125, 273] on div "Learn more" at bounding box center [167, 273] width 133 height 13
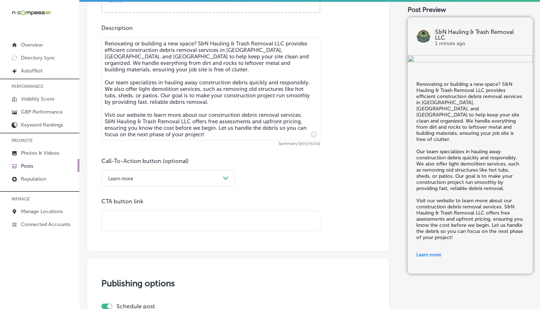
scroll to position [469, 0]
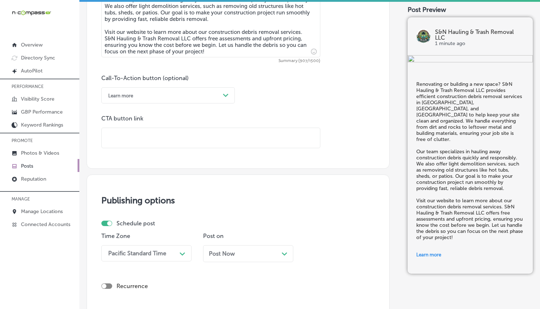
click at [214, 144] on input "text" at bounding box center [211, 138] width 218 height 20
paste input "[URL][DOMAIN_NAME]"
type input "[URL][DOMAIN_NAME]"
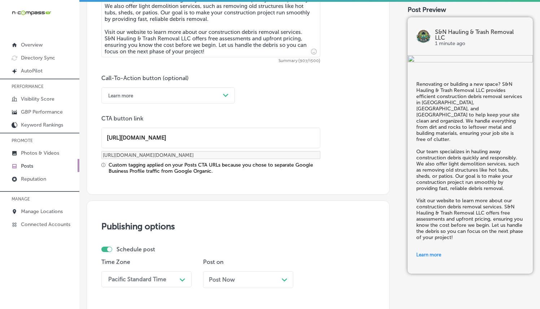
scroll to position [610, 0]
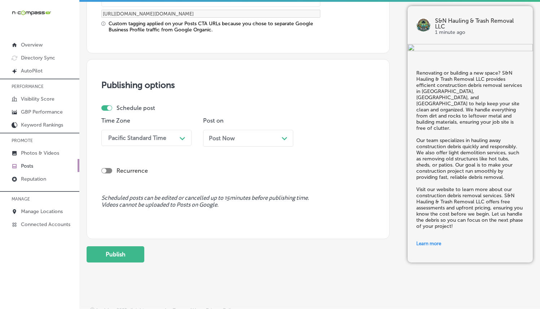
click at [171, 145] on div "Pacific Standard Time Path Created with Sketch." at bounding box center [146, 138] width 90 height 16
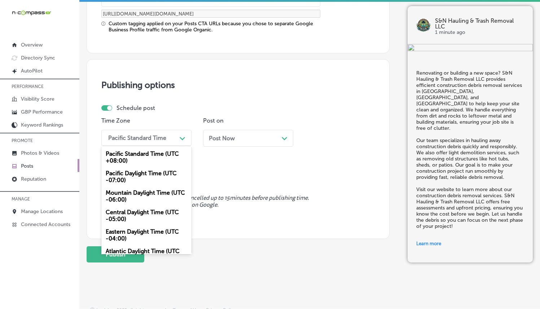
drag, startPoint x: 159, startPoint y: 191, endPoint x: 163, endPoint y: 189, distance: 4.8
click at [159, 191] on div "Mountain Daylight Time (UTC -06:00)" at bounding box center [146, 196] width 90 height 19
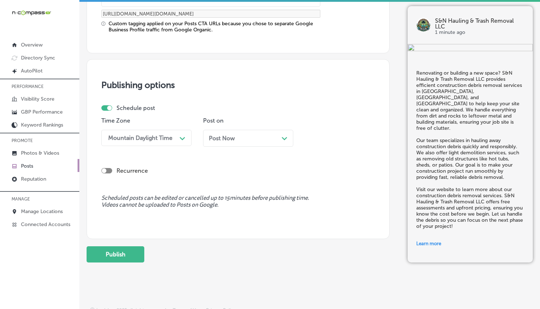
click at [265, 135] on div "Post Now Path Created with Sketch." at bounding box center [248, 138] width 79 height 7
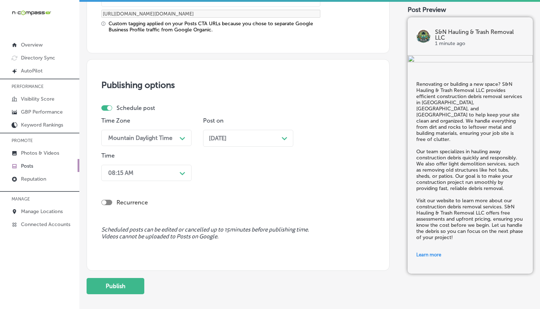
click at [164, 175] on div "08:15 AM" at bounding box center [141, 173] width 72 height 13
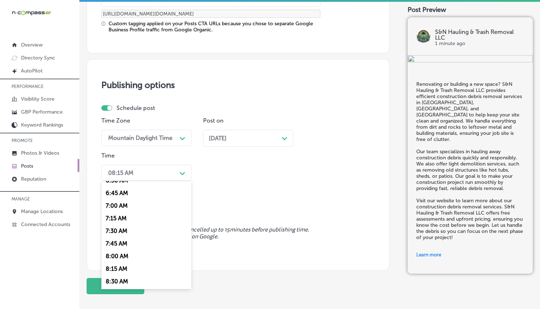
scroll to position [326, 0]
click at [128, 218] on div "7:00 AM" at bounding box center [146, 216] width 90 height 13
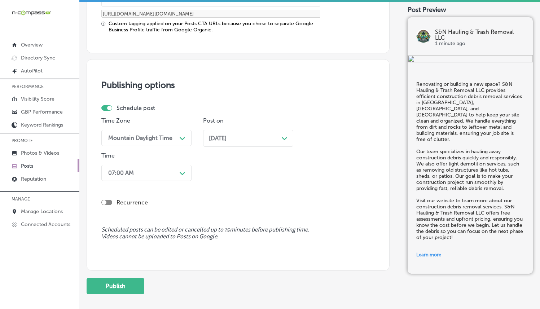
click at [243, 193] on div "Recurrence" at bounding box center [237, 197] width 273 height 26
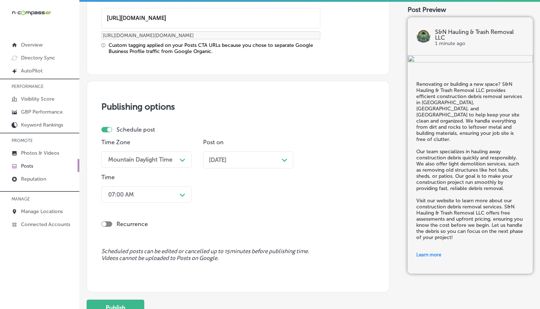
scroll to position [649, 0]
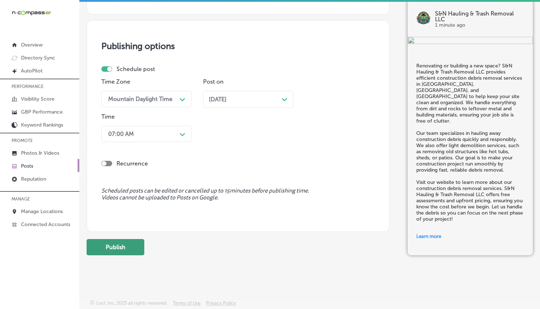
click at [127, 241] on button "Publish" at bounding box center [116, 247] width 58 height 16
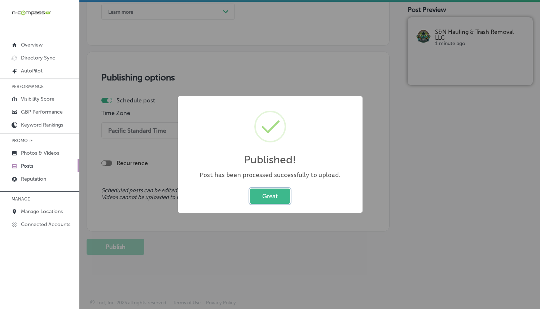
scroll to position [552, 0]
drag, startPoint x: 271, startPoint y: 193, endPoint x: 265, endPoint y: 192, distance: 5.8
click at [271, 193] on button "Great" at bounding box center [270, 196] width 40 height 15
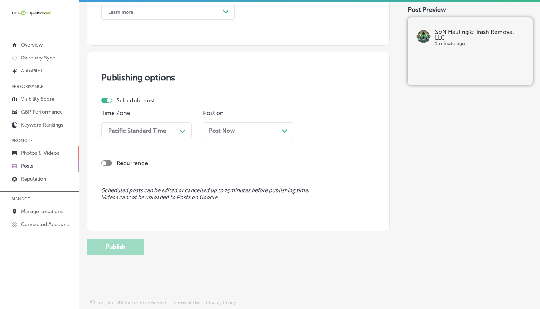
click at [43, 154] on p "Photos & Videos" at bounding box center [40, 153] width 38 height 6
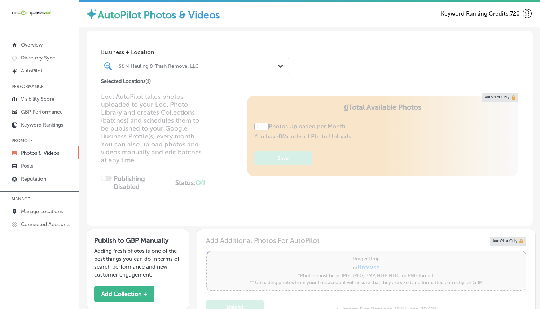
type input "5"
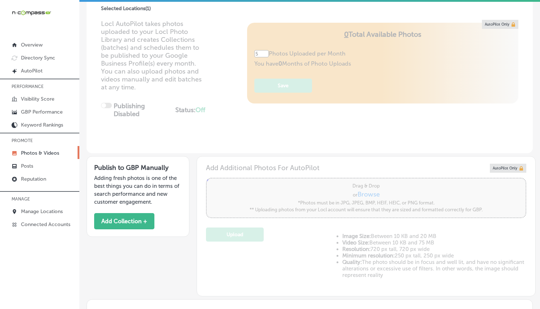
scroll to position [216, 0]
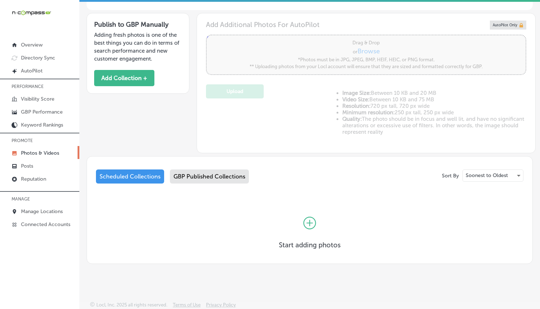
click at [315, 222] on div at bounding box center [310, 223] width 62 height 36
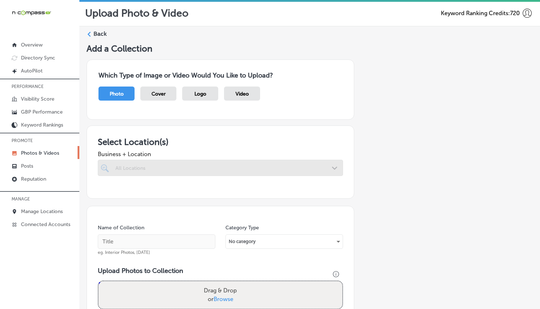
click at [234, 169] on div at bounding box center [220, 168] width 245 height 16
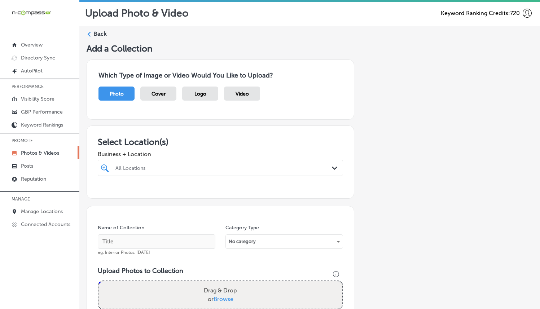
click at [236, 169] on div "All Locations" at bounding box center [223, 168] width 217 height 6
click at [173, 195] on label "S&N Hauling & Trash Removal LLC" at bounding box center [149, 197] width 71 height 12
type input "S&N"
click at [214, 139] on h3 "Select Location(s)" at bounding box center [220, 142] width 245 height 10
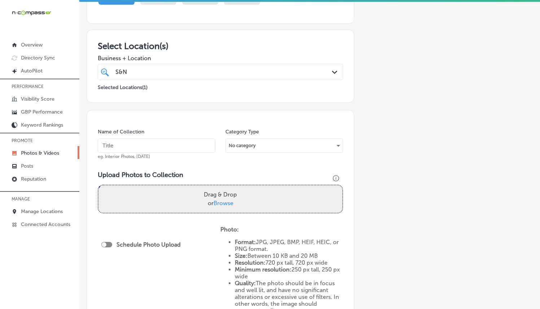
scroll to position [111, 0]
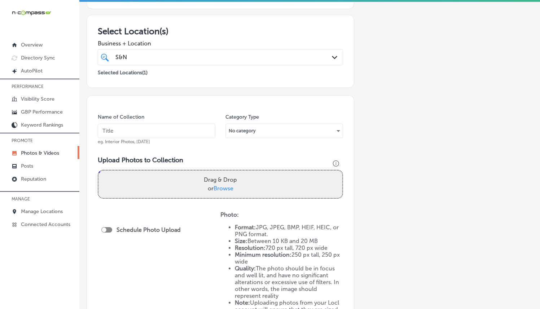
click at [174, 130] on input "text" at bounding box center [157, 131] width 118 height 14
paste input "[URL][DOMAIN_NAME]"
type input "[URL][DOMAIN_NAME]"
click at [165, 129] on input "[URL][DOMAIN_NAME]" at bounding box center [157, 131] width 118 height 14
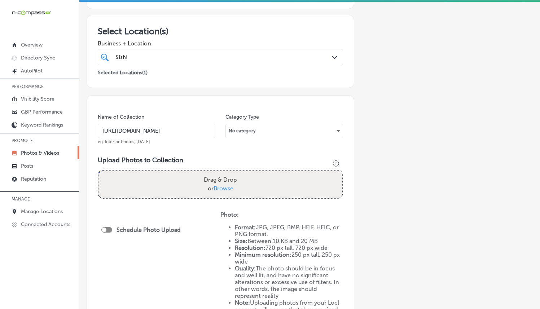
click at [165, 129] on input "[URL][DOMAIN_NAME]" at bounding box center [157, 131] width 118 height 14
click at [155, 133] on input "S&N Hauling & Trash Removal" at bounding box center [157, 131] width 118 height 14
click at [155, 132] on input "S&N Hauling & Trash Removal" at bounding box center [157, 131] width 118 height 14
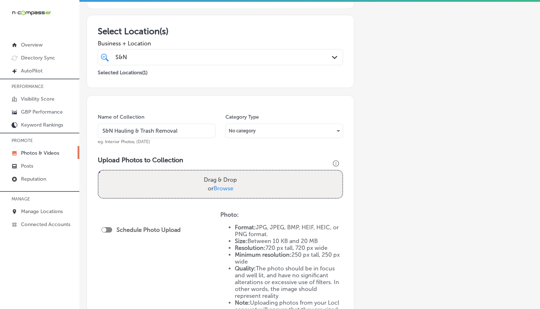
click at [155, 132] on input "S&N Hauling & Trash Removal" at bounding box center [157, 131] width 118 height 14
click at [156, 132] on input "S&N Hauling & Trash Removal" at bounding box center [157, 131] width 118 height 14
click at [155, 132] on input "S&N Hauling & Trash Removal" at bounding box center [157, 131] width 118 height 14
click at [155, 131] on input "S&N Hauling & Trash Removal" at bounding box center [157, 131] width 118 height 14
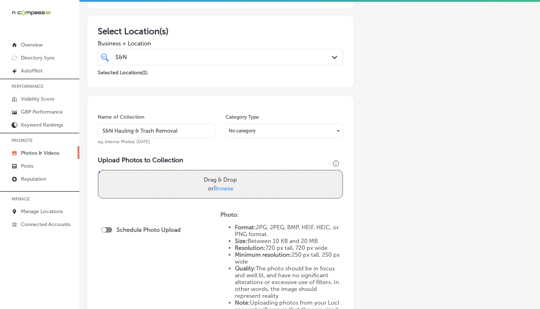
drag, startPoint x: 177, startPoint y: 132, endPoint x: 92, endPoint y: 131, distance: 84.8
click at [92, 131] on div "Name of Collection S&N Hauling & Trash Removal eg. Interior Photos, [DATE] Cate…" at bounding box center [221, 216] width 268 height 242
type input "S&N Hauling & Trash Removal"
click at [180, 163] on div "Upload Photos to Collection Powered by PQINA Drag & Drop or Browse" at bounding box center [220, 180] width 245 height 48
click at [221, 186] on span "Browse" at bounding box center [224, 188] width 20 height 7
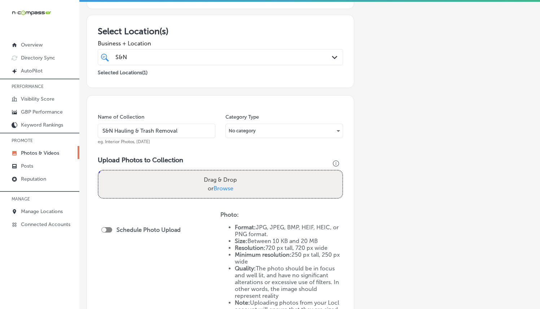
click at [221, 173] on input "Drag & Drop or Browse" at bounding box center [220, 172] width 244 height 2
type input "C:\fakepath\S&N-Hauling-&-Trash-Removal1.jpg"
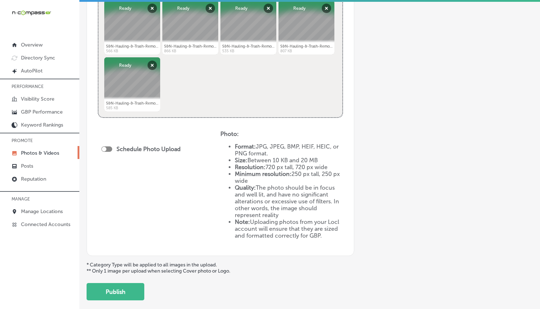
scroll to position [346, 0]
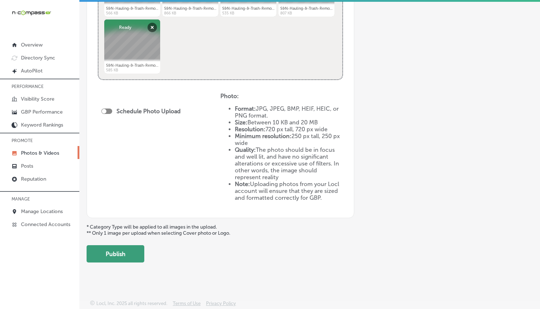
click at [127, 252] on button "Publish" at bounding box center [116, 253] width 58 height 17
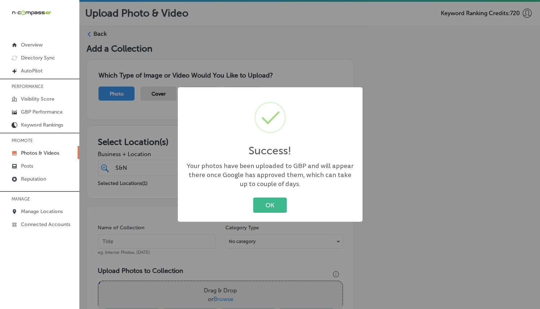
scroll to position [68, 0]
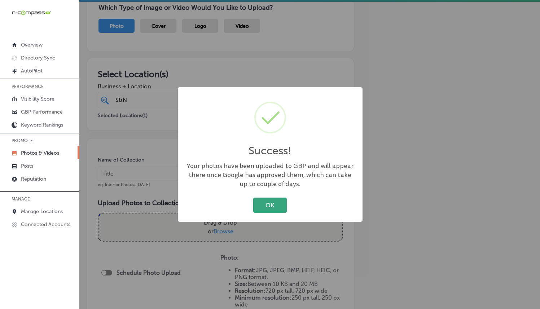
click at [285, 206] on button "OK" at bounding box center [270, 205] width 34 height 15
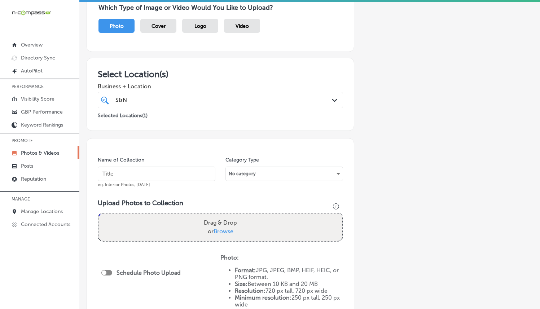
click at [192, 176] on input "text" at bounding box center [157, 174] width 118 height 14
paste input "S&N Hauling & Trash Removal"
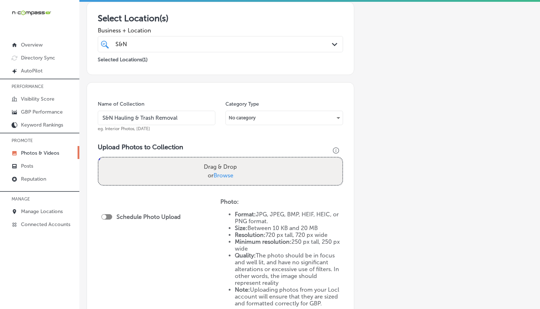
scroll to position [126, 0]
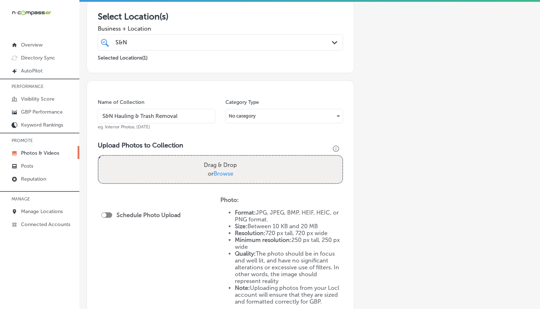
type input "S&N Hauling & Trash Removal"
click at [214, 175] on span "Browse" at bounding box center [224, 173] width 20 height 7
click at [213, 158] on input "Drag & Drop or Browse" at bounding box center [220, 157] width 244 height 2
type input "C:\fakepath\S&N-Hauling-&-Trash-Removal6.jpg"
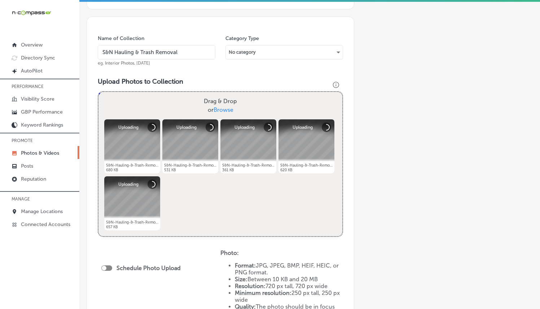
scroll to position [339, 0]
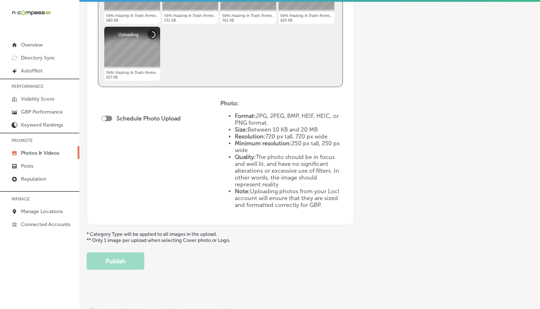
click at [111, 118] on div at bounding box center [106, 118] width 11 height 5
checkbox input "true"
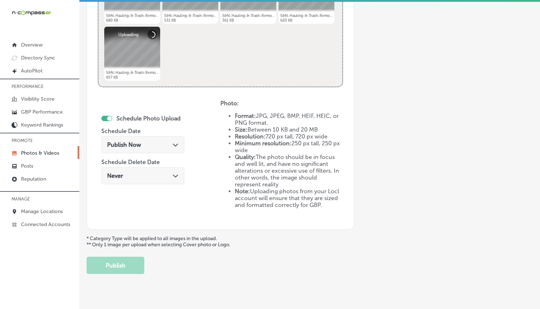
click at [139, 144] on span "Publish Now" at bounding box center [124, 144] width 34 height 7
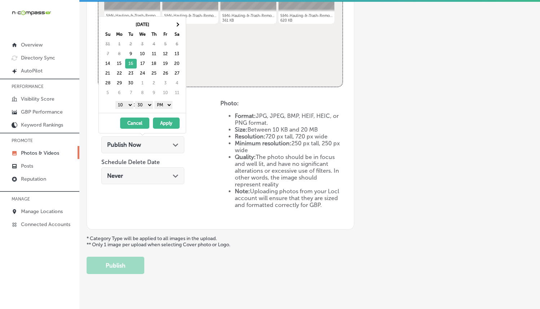
click at [162, 120] on button "Apply" at bounding box center [166, 123] width 27 height 11
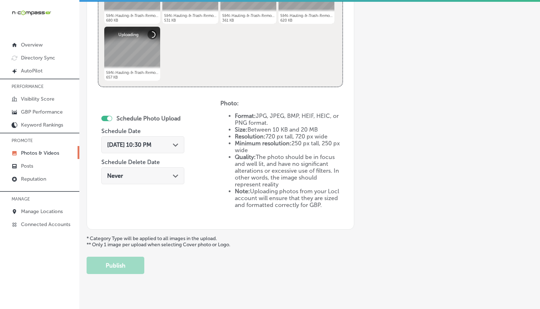
click at [152, 143] on span "[DATE] 10:30 PM" at bounding box center [129, 144] width 44 height 7
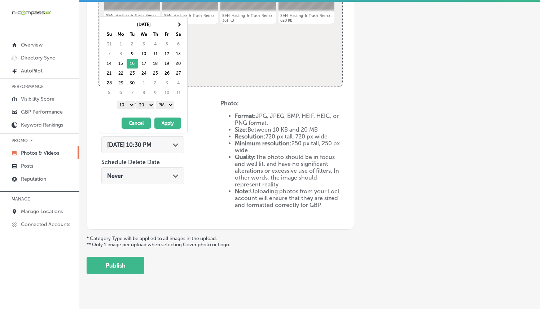
click at [129, 103] on select "1 2 3 4 5 6 7 8 9 10 11 12" at bounding box center [126, 105] width 18 height 8
click at [162, 118] on button "Apply" at bounding box center [167, 123] width 27 height 11
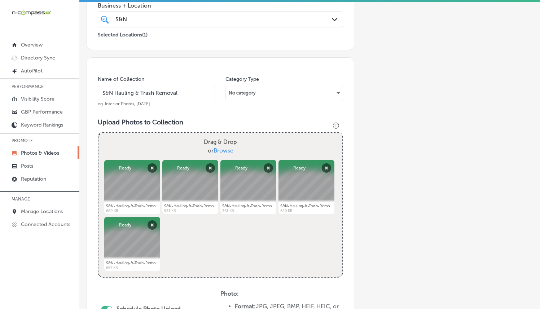
scroll to position [351, 0]
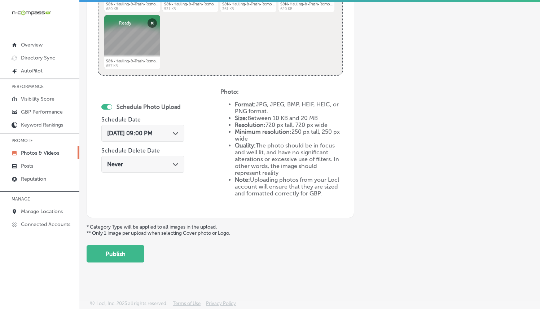
click at [140, 252] on button "Publish" at bounding box center [116, 253] width 58 height 17
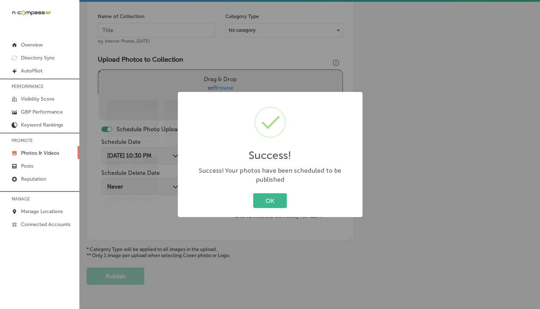
scroll to position [182, 0]
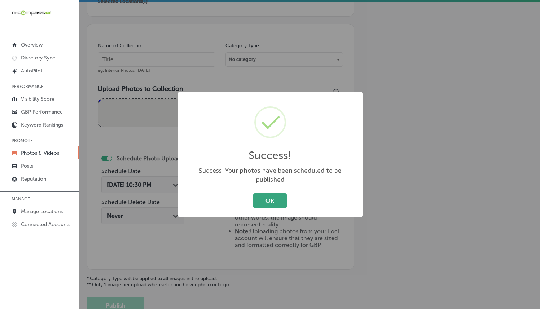
click at [274, 199] on button "OK" at bounding box center [270, 200] width 34 height 15
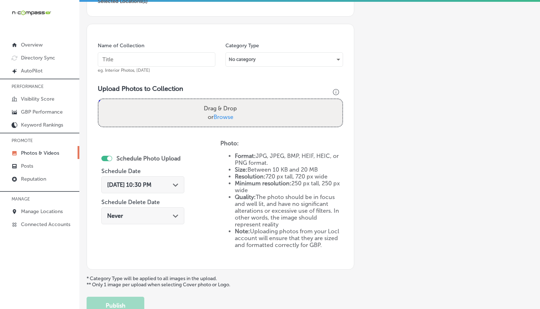
click at [133, 56] on input "text" at bounding box center [157, 59] width 118 height 14
paste input "S&N Hauling & Trash Removal"
type input "S&N Hauling & Trash Removal"
click at [223, 118] on span "Browse" at bounding box center [224, 117] width 20 height 7
click at [223, 101] on input "Drag & Drop or Browse" at bounding box center [220, 100] width 244 height 2
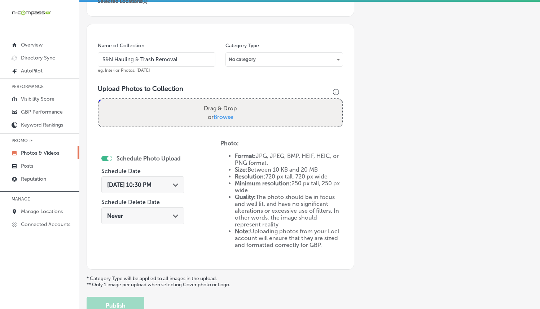
type input "C:\fakepath\S&N-Hauling-&-Trash-Removal11.jpg"
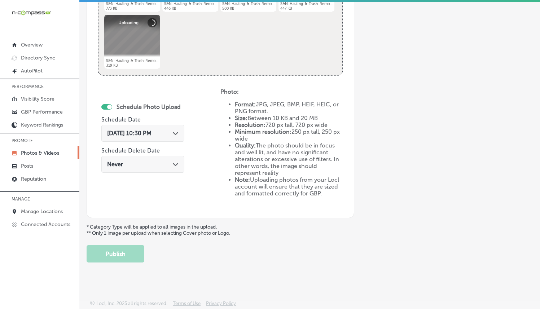
scroll to position [351, 0]
click at [167, 136] on div "[DATE] 10:30 PM Path Created with Sketch." at bounding box center [142, 133] width 83 height 17
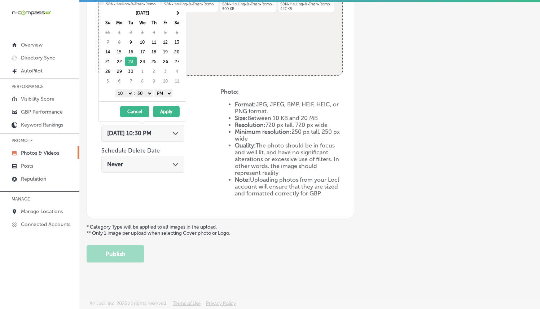
click at [124, 93] on select "1 2 3 4 5 6 7 8 9 10 11 12" at bounding box center [124, 93] width 18 height 8
click at [163, 107] on button "Apply" at bounding box center [166, 111] width 27 height 11
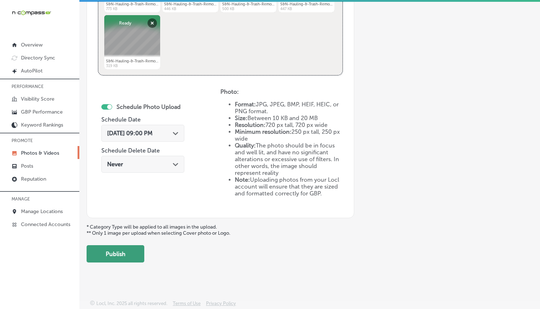
click at [121, 245] on button "Publish" at bounding box center [116, 253] width 58 height 17
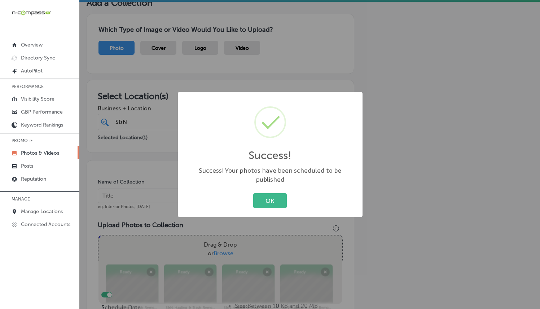
scroll to position [0, 0]
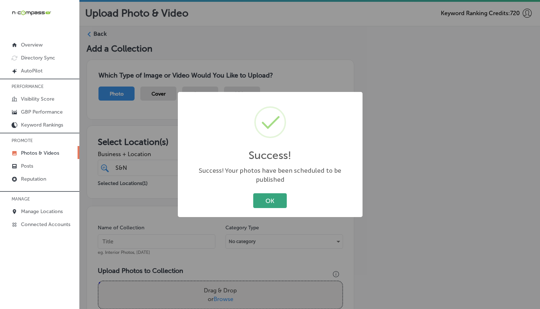
click at [273, 197] on button "OK" at bounding box center [270, 200] width 34 height 15
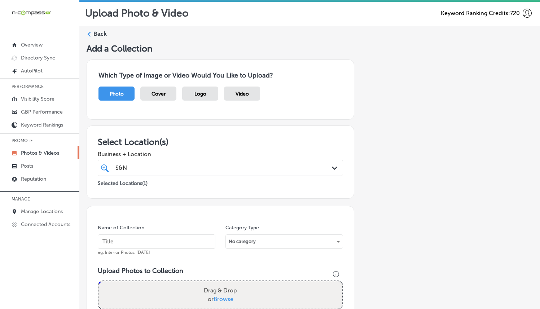
click at [186, 237] on input "text" at bounding box center [157, 241] width 118 height 14
paste input "S&N Hauling & Trash Removal"
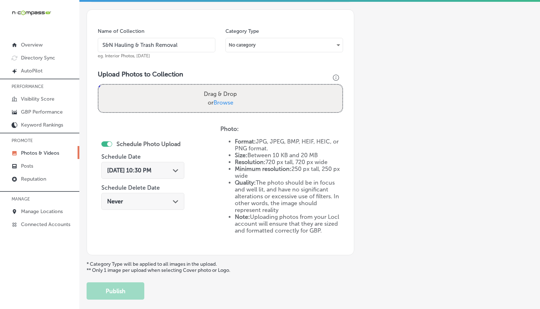
scroll to position [197, 0]
type input "S&N Hauling & Trash Removal"
click at [220, 100] on span "Browse" at bounding box center [224, 101] width 20 height 7
click at [220, 86] on input "Drag & Drop or Browse" at bounding box center [220, 85] width 244 height 2
type input "C:\fakepath\S&N-Hauling-&-Trash-Removal16.jpg"
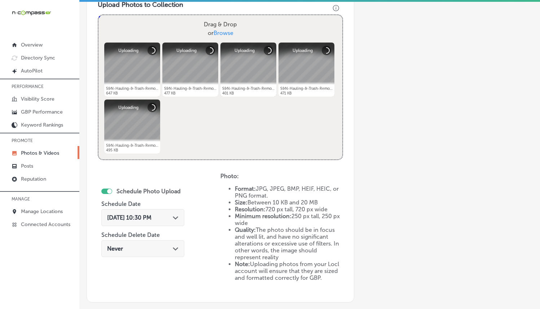
scroll to position [271, 0]
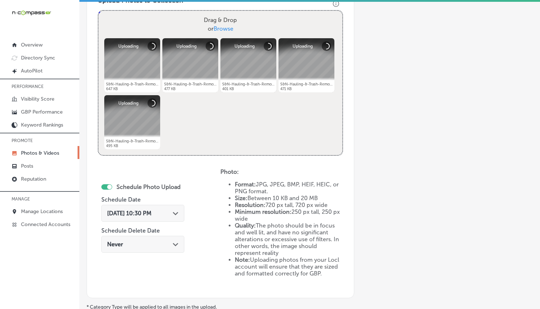
click at [167, 210] on div "[DATE] 10:30 PM Path Created with Sketch." at bounding box center [142, 213] width 71 height 7
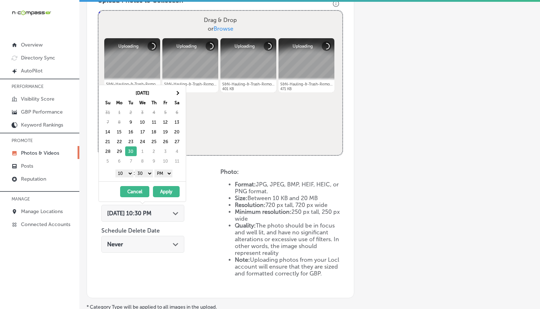
click at [122, 173] on select "1 2 3 4 5 6 7 8 9 10 11 12" at bounding box center [124, 174] width 18 height 8
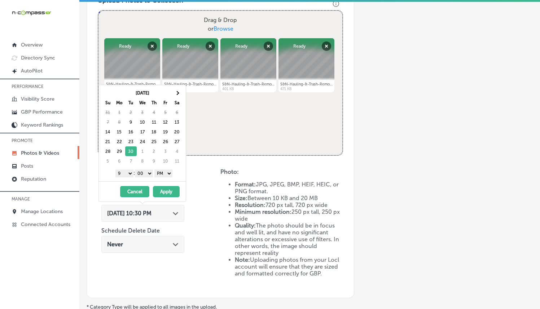
click at [169, 190] on button "Apply" at bounding box center [166, 191] width 27 height 11
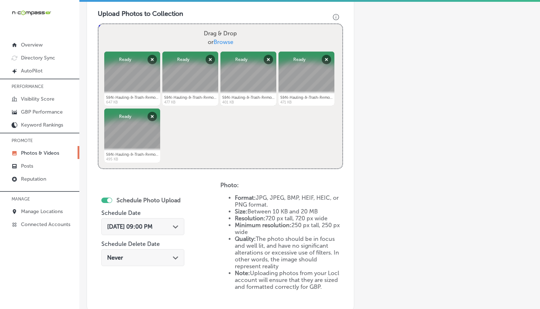
scroll to position [351, 0]
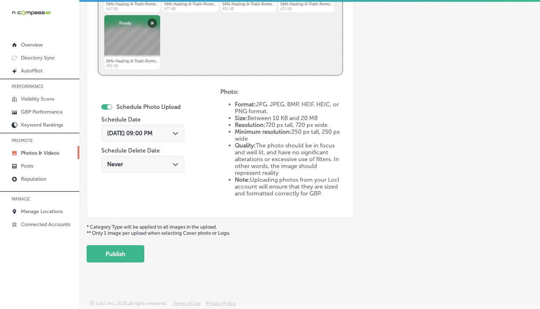
click at [124, 254] on button "Publish" at bounding box center [116, 253] width 58 height 17
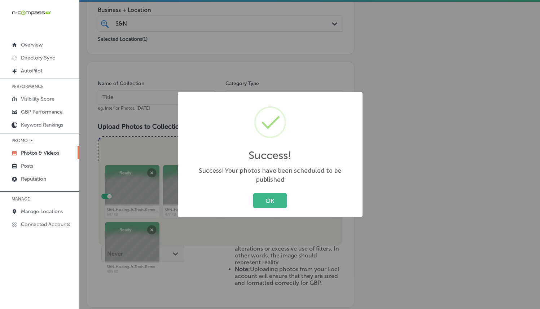
scroll to position [114, 0]
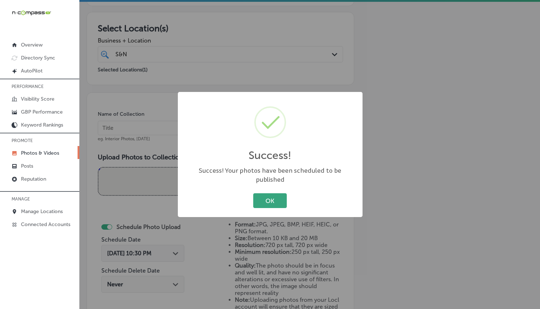
click at [267, 193] on button "OK" at bounding box center [270, 200] width 34 height 15
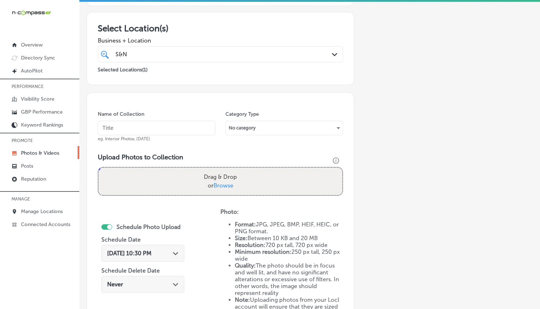
click at [135, 128] on input "text" at bounding box center [157, 128] width 118 height 14
paste input "S&N Hauling & Trash Removal"
type input "S&N Hauling & Trash Removal"
click at [215, 179] on label "Drag & Drop or Browse" at bounding box center [220, 181] width 39 height 23
click at [215, 170] on input "Drag & Drop or Browse" at bounding box center [220, 169] width 244 height 2
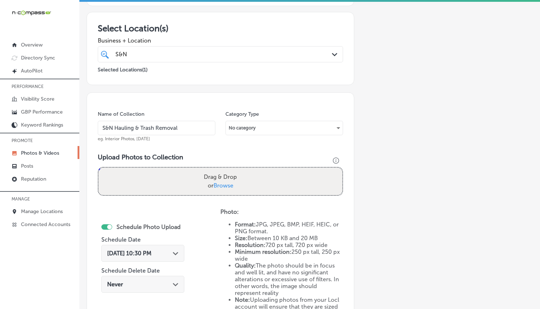
type input "C:\fakepath\S&N-Hauling-&-Trash-Removal21.jpg"
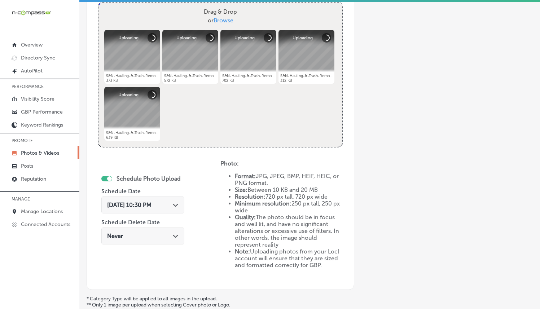
scroll to position [351, 0]
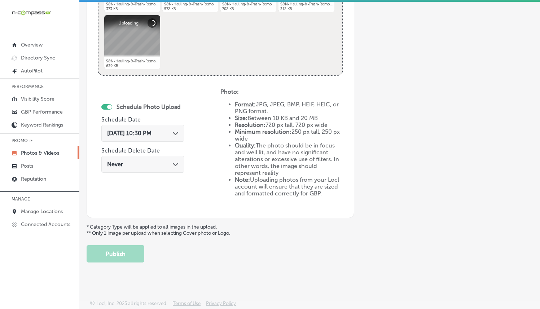
click at [169, 127] on div "[DATE] 10:30 PM Path Created with Sketch." at bounding box center [142, 133] width 83 height 17
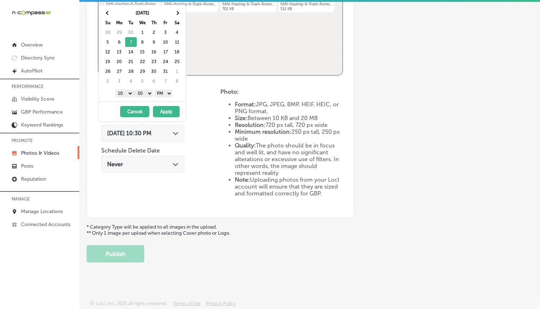
click at [129, 93] on select "1 2 3 4 5 6 7 8 9 10 11 12" at bounding box center [124, 93] width 18 height 8
click at [166, 109] on button "Apply" at bounding box center [166, 111] width 27 height 11
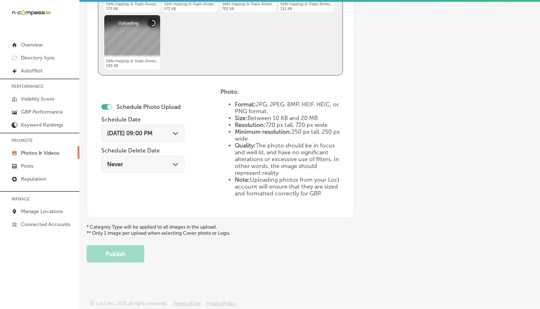
click at [200, 119] on div "Schedule Photo Upload Schedule Date [DATE] 09:00 PM Path Created with Sketch. S…" at bounding box center [159, 147] width 123 height 119
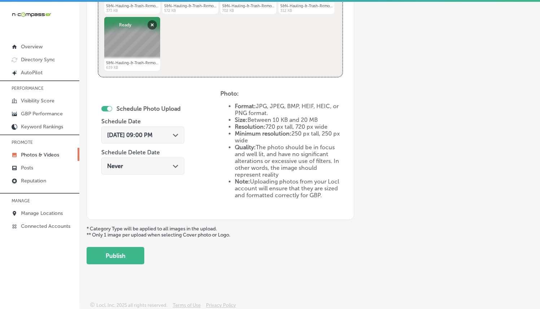
scroll to position [2, 0]
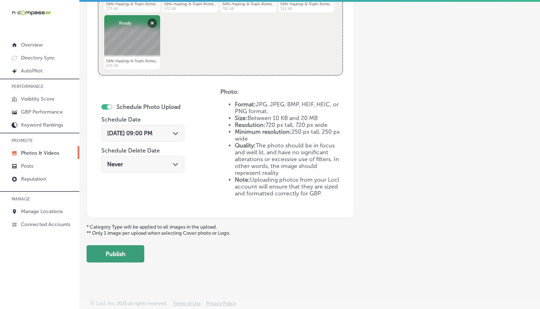
click at [124, 252] on button "Publish" at bounding box center [116, 253] width 58 height 17
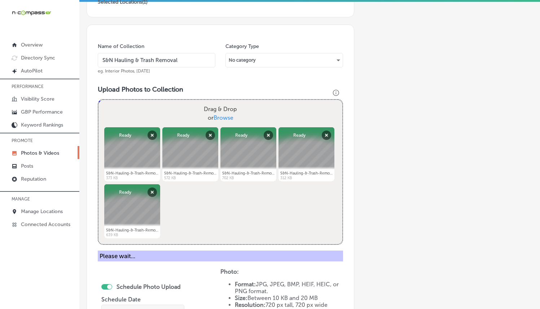
scroll to position [189, 0]
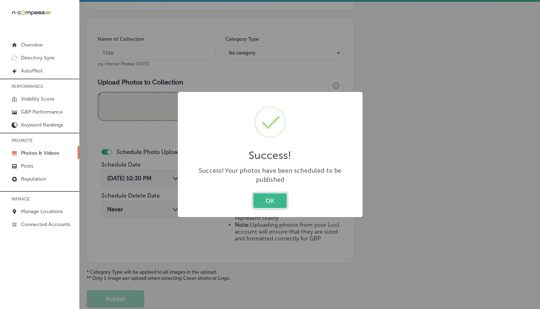
click at [272, 200] on button "OK" at bounding box center [270, 200] width 34 height 15
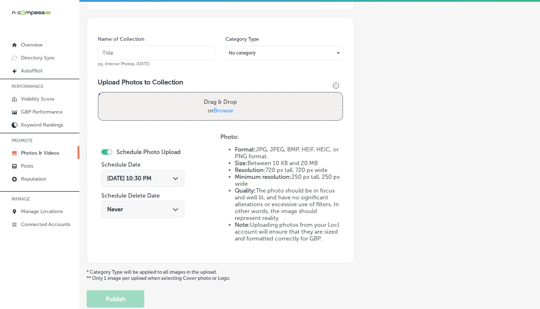
click at [158, 51] on input "text" at bounding box center [157, 53] width 118 height 14
paste input "S&N Hauling & Trash Removal"
type input "S&N Hauling & Trash Removal"
click at [227, 106] on label "Drag & Drop or Browse" at bounding box center [220, 106] width 39 height 23
click at [227, 95] on input "Drag & Drop or Browse" at bounding box center [220, 94] width 244 height 2
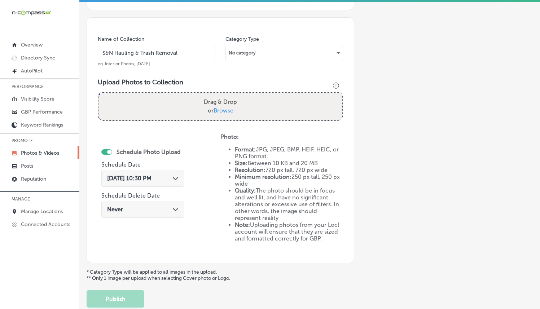
type input "C:\fakepath\S&N-Hauling-&-Trash-Removal26.jpg"
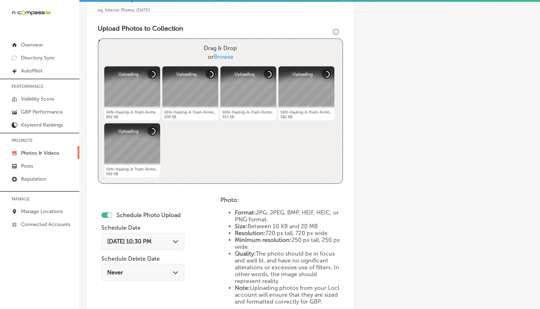
scroll to position [242, 0]
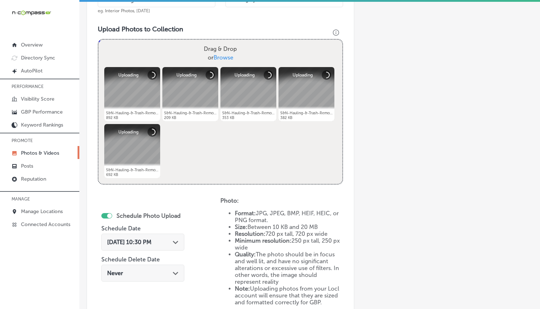
click at [152, 241] on span "[DATE] 10:30 PM" at bounding box center [129, 242] width 44 height 7
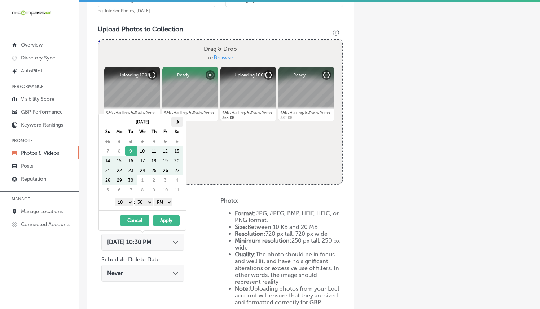
click at [176, 124] on th at bounding box center [177, 122] width 12 height 10
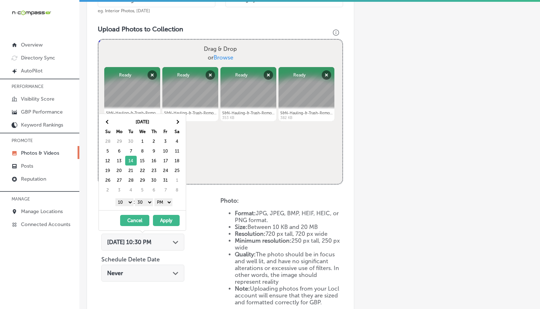
click at [124, 203] on select "1 2 3 4 5 6 7 8 9 10 11 12" at bounding box center [124, 202] width 18 height 8
click at [173, 220] on button "Apply" at bounding box center [166, 220] width 27 height 11
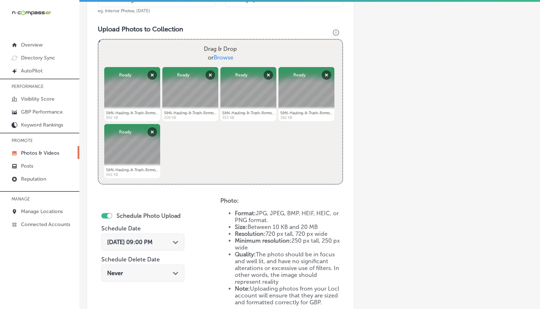
click at [140, 161] on div at bounding box center [132, 151] width 56 height 54
click at [216, 57] on span "Browse" at bounding box center [224, 57] width 20 height 7
click at [216, 42] on input "Drag & Drop or Browse" at bounding box center [220, 41] width 244 height 2
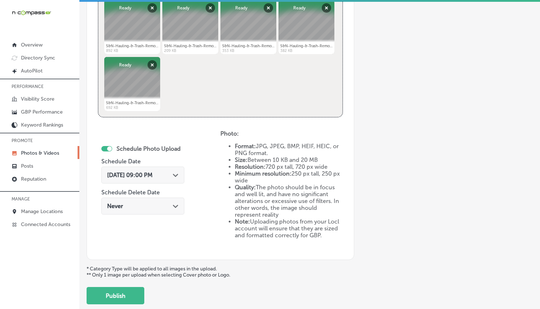
scroll to position [351, 0]
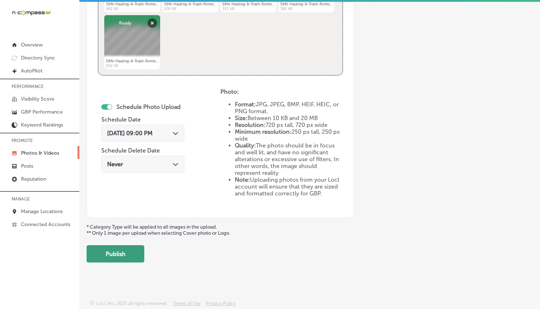
click at [132, 252] on button "Publish" at bounding box center [116, 253] width 58 height 17
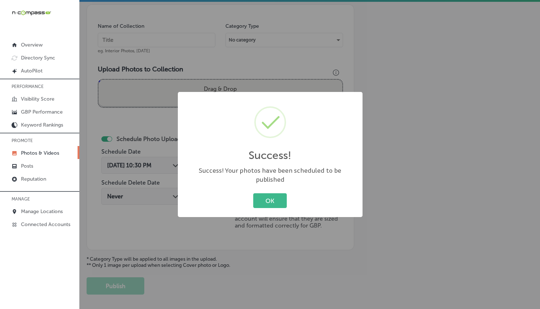
scroll to position [0, 0]
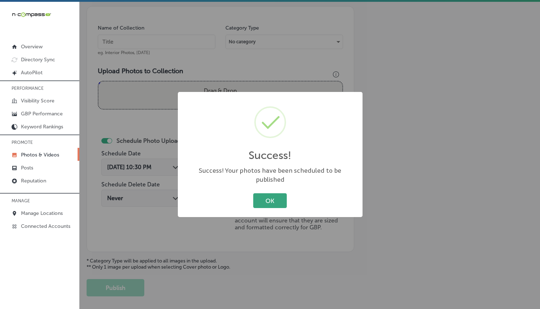
click at [260, 195] on button "OK" at bounding box center [270, 200] width 34 height 15
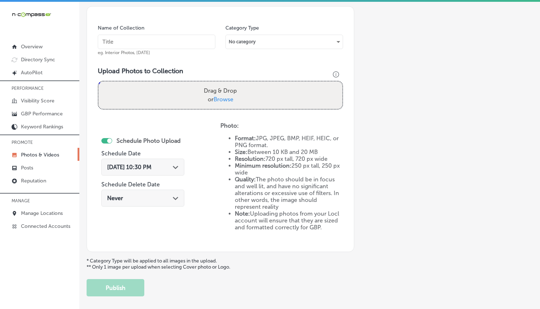
click at [140, 44] on input "text" at bounding box center [157, 42] width 118 height 14
paste input "S&N Hauling & Trash Removal"
type input "S&N Hauling & Trash Removal"
click at [210, 96] on label "Drag & Drop or Browse" at bounding box center [220, 95] width 39 height 23
click at [210, 84] on input "Drag & Drop or Browse" at bounding box center [220, 83] width 244 height 2
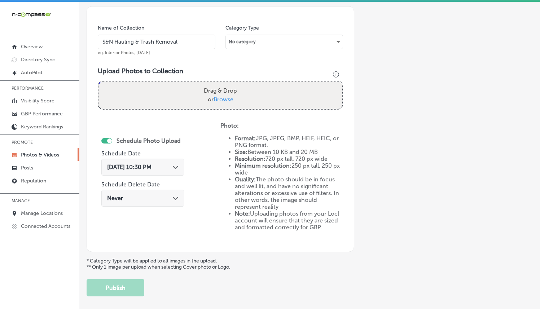
type input "C:\fakepath\S&N-Hauling-&-Trash-Removal31.jpg"
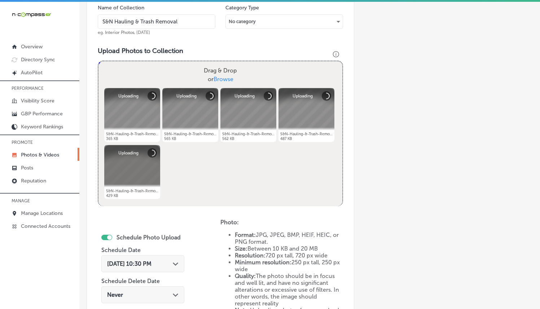
scroll to position [265, 0]
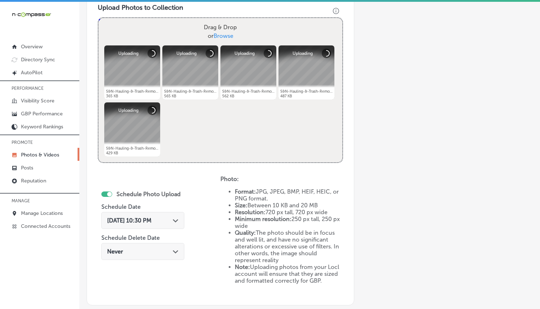
click at [171, 220] on div "[DATE] 10:30 PM Path Created with Sketch." at bounding box center [142, 220] width 71 height 7
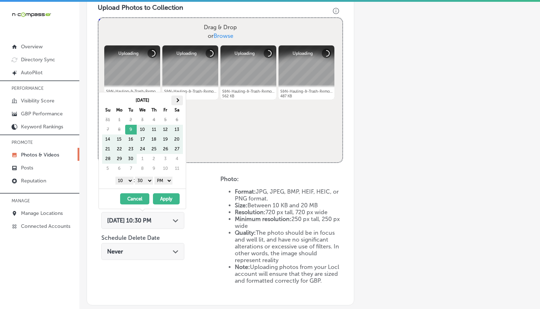
click at [172, 101] on th at bounding box center [177, 101] width 12 height 10
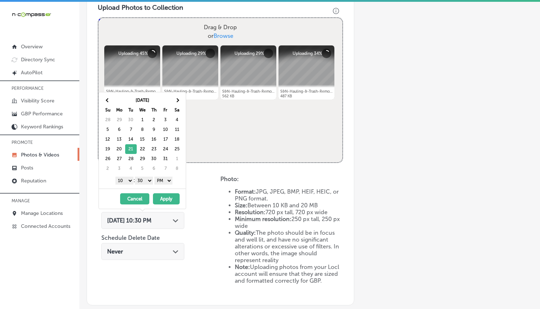
click at [124, 182] on select "1 2 3 4 5 6 7 8 9 10 11 12" at bounding box center [124, 181] width 18 height 8
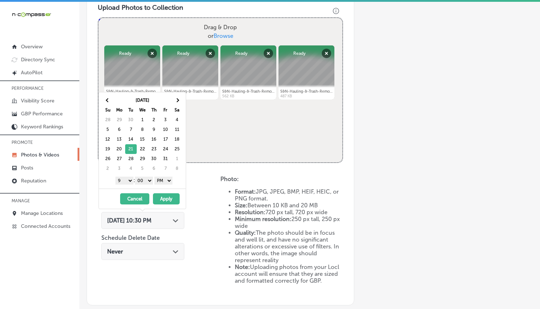
click at [169, 197] on button "Apply" at bounding box center [166, 198] width 27 height 11
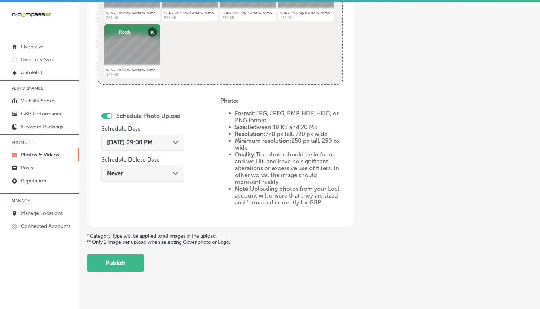
scroll to position [351, 0]
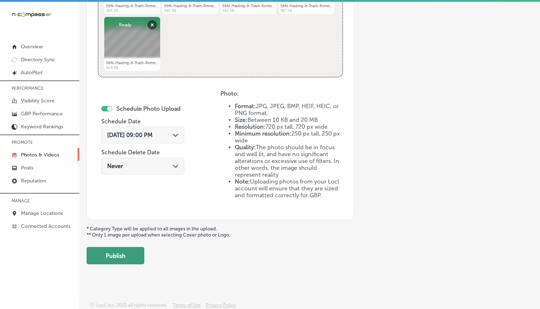
click at [120, 251] on button "Publish" at bounding box center [116, 255] width 58 height 17
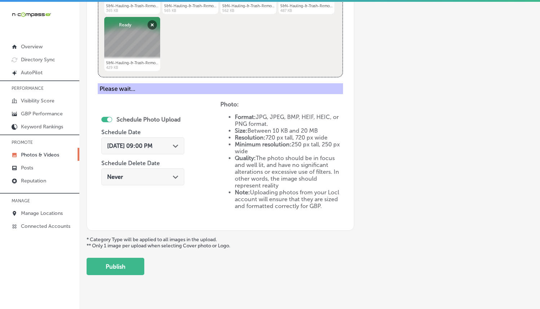
scroll to position [234, 0]
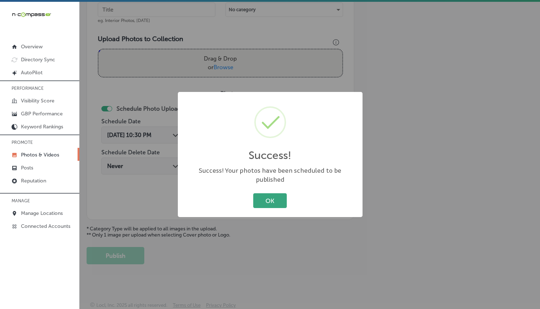
click at [273, 193] on button "OK" at bounding box center [270, 200] width 34 height 15
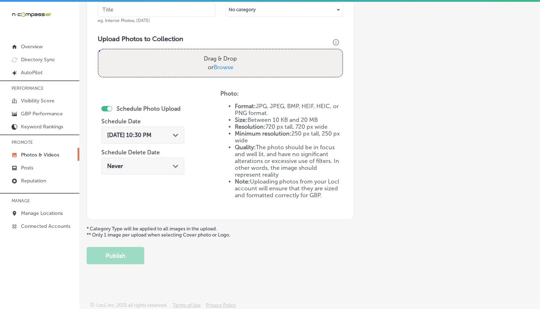
click at [157, 10] on input "text" at bounding box center [157, 10] width 118 height 14
paste input "S&N Hauling & Trash Removal"
type input "S&N Hauling & Trash Removal"
click at [220, 70] on span "Browse" at bounding box center [224, 67] width 20 height 7
click at [220, 52] on input "Drag & Drop or Browse" at bounding box center [220, 50] width 244 height 2
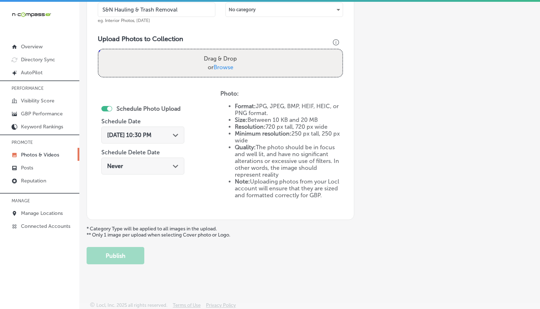
type input "C:\fakepath\S&N-Hauling-&-Trash-Removal36.jpg"
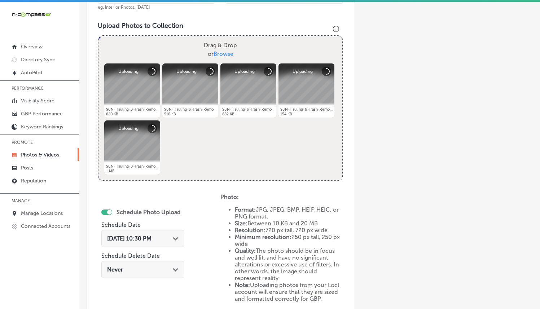
scroll to position [351, 0]
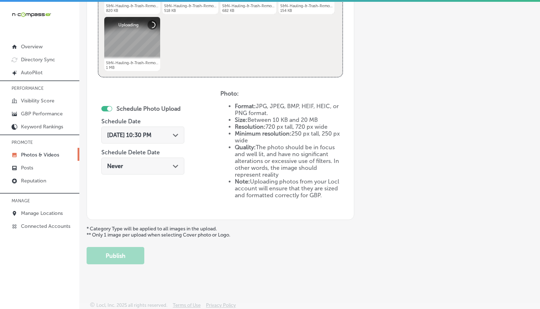
click at [173, 134] on icon "Path Created with Sketch." at bounding box center [175, 135] width 5 height 3
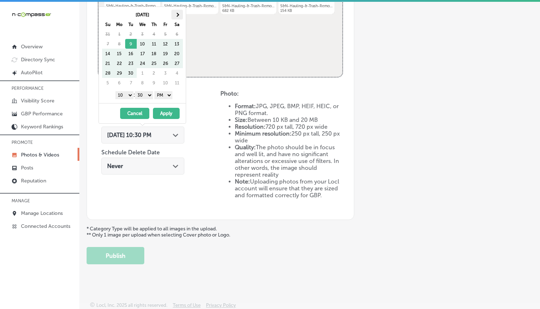
click at [175, 15] on th at bounding box center [177, 15] width 12 height 10
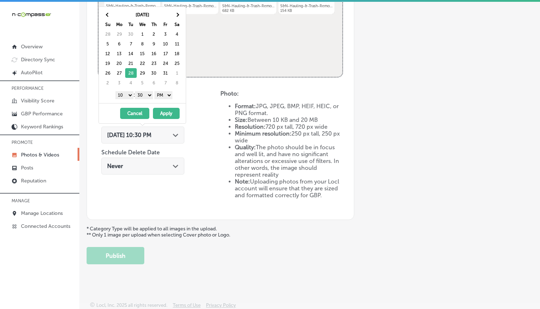
click at [125, 95] on select "1 2 3 4 5 6 7 8 9 10 11 12" at bounding box center [124, 95] width 18 height 8
click at [145, 95] on select "00 10 20 30 40 50" at bounding box center [144, 95] width 18 height 8
click at [162, 112] on button "Apply" at bounding box center [166, 113] width 27 height 11
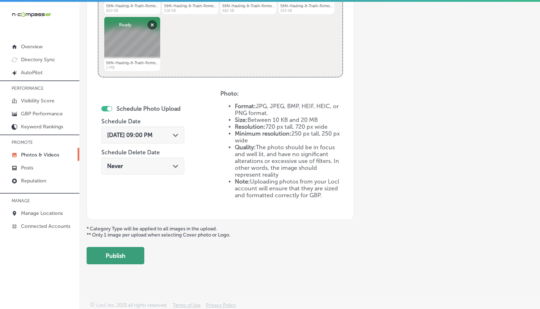
click at [109, 260] on button "Publish" at bounding box center [116, 255] width 58 height 17
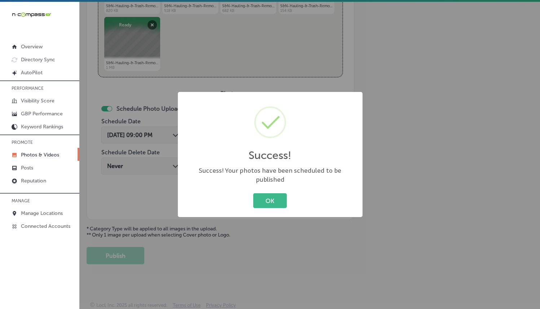
scroll to position [234, 0]
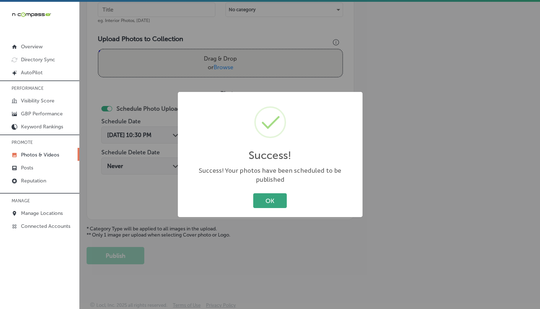
click at [275, 194] on button "OK" at bounding box center [270, 200] width 34 height 15
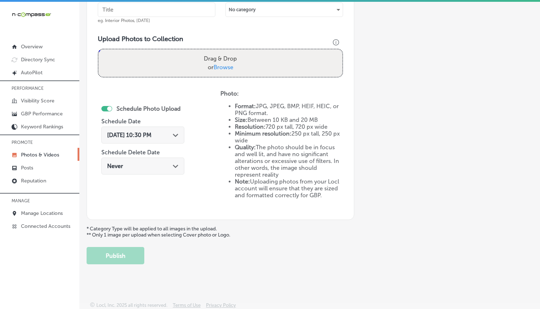
scroll to position [166, 0]
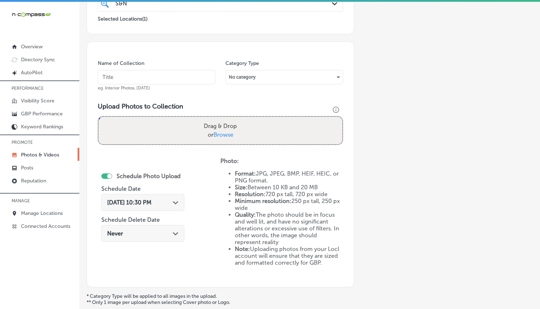
click at [149, 76] on input "text" at bounding box center [157, 77] width 118 height 14
paste input "S&N Hauling & Trash Removal"
type input "S&N Hauling & Trash Removal"
click at [216, 135] on span "Browse" at bounding box center [224, 134] width 20 height 7
click at [216, 119] on input "Drag & Drop or Browse" at bounding box center [220, 118] width 244 height 2
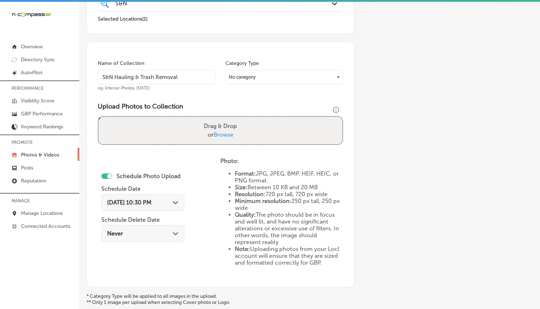
type input "C:\fakepath\S&N-Hauling-&-Trash-Removal41.jpg"
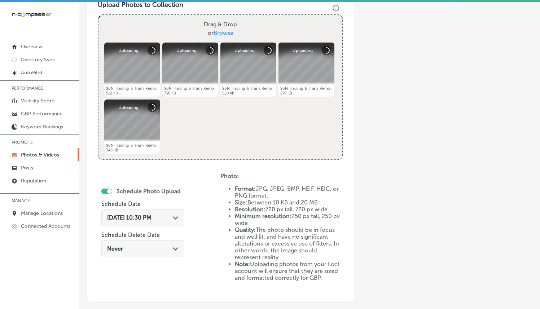
scroll to position [330, 0]
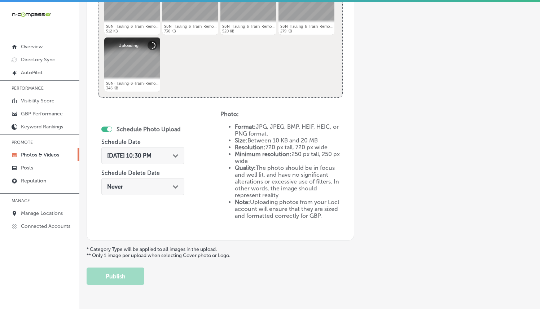
click at [165, 147] on div "[DATE] 10:30 PM Path Created with Sketch." at bounding box center [142, 155] width 83 height 17
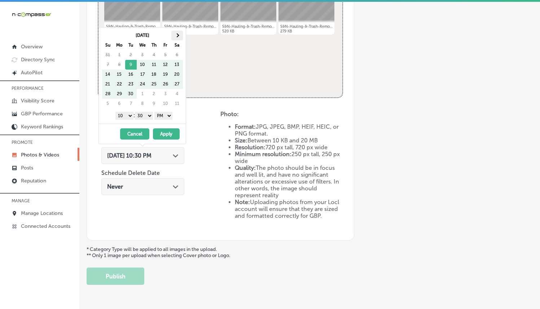
click at [171, 35] on th at bounding box center [177, 36] width 12 height 10
click at [172, 36] on th at bounding box center [177, 36] width 12 height 10
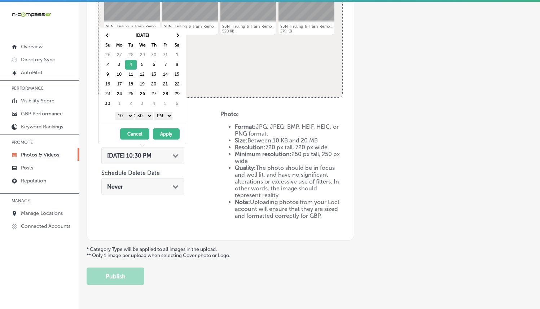
click at [124, 116] on select "1 2 3 4 5 6 7 8 9 10 11 12" at bounding box center [124, 116] width 18 height 8
click at [170, 133] on button "Apply" at bounding box center [166, 133] width 27 height 11
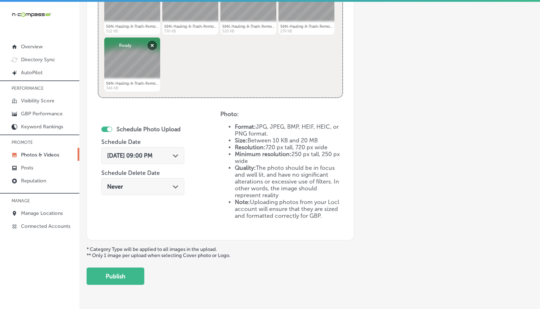
click at [190, 137] on div "Schedule Photo Upload Schedule Date [DATE] 09:00 PM Path Created with Sketch. S…" at bounding box center [145, 161] width 89 height 78
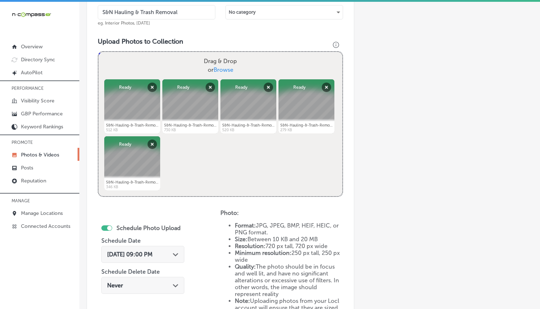
scroll to position [341, 0]
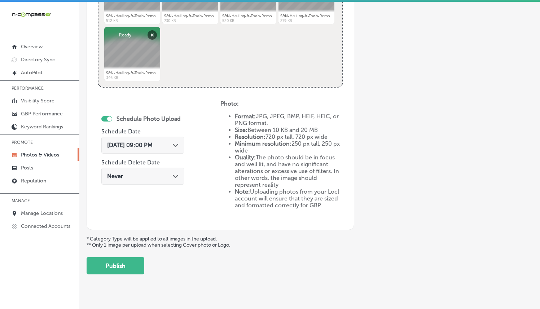
click at [134, 260] on button "Publish" at bounding box center [116, 265] width 58 height 17
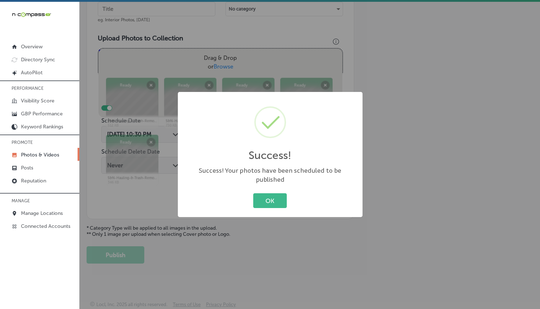
scroll to position [234, 0]
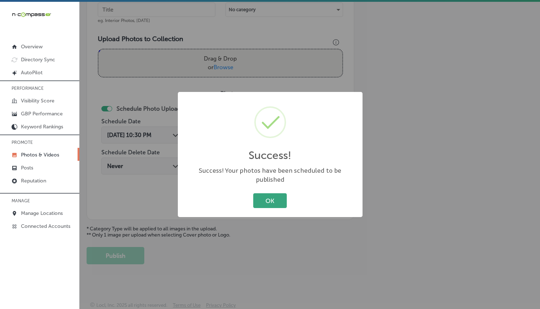
click at [253, 194] on button "OK" at bounding box center [270, 200] width 34 height 15
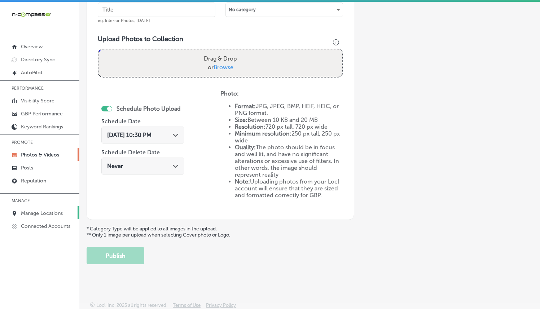
click at [33, 207] on link "Manage Locations" at bounding box center [39, 212] width 79 height 13
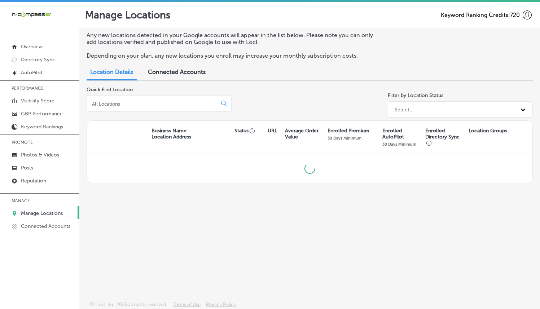
click at [173, 101] on input at bounding box center [153, 104] width 124 height 6
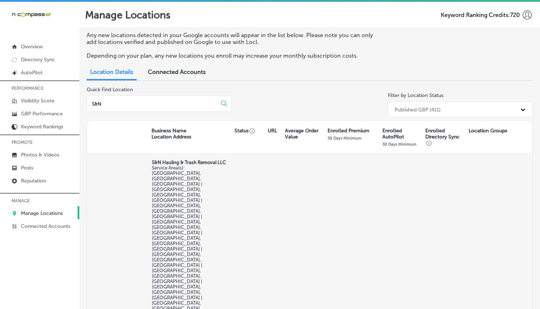
type input "S&N"
select select "US"
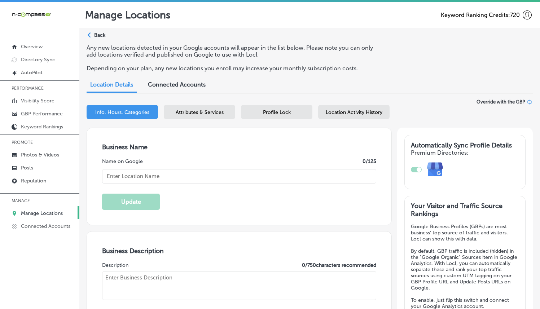
checkbox input "true"
type input "S&N Hauling & Trash Removal LLC"
checkbox input "false"
type input "7809 Bobcat Ln"
type input "Highland"
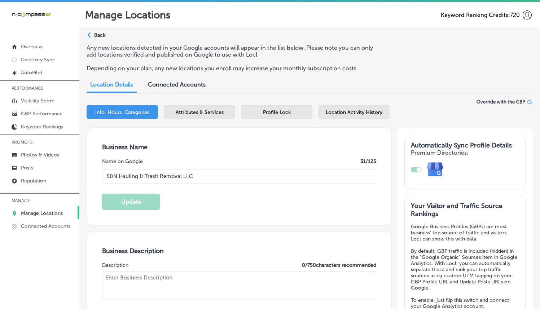
type input "92346"
type input "US"
type input "[URL][DOMAIN_NAME]"
type textarea "Family and minority-owned business based in the [GEOGRAPHIC_DATA] region of [GE…"
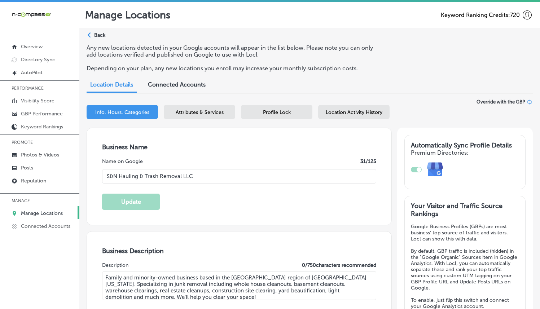
type input "[PHONE_NUMBER]"
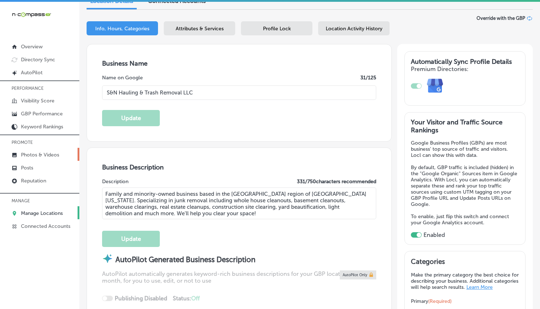
scroll to position [128, 0]
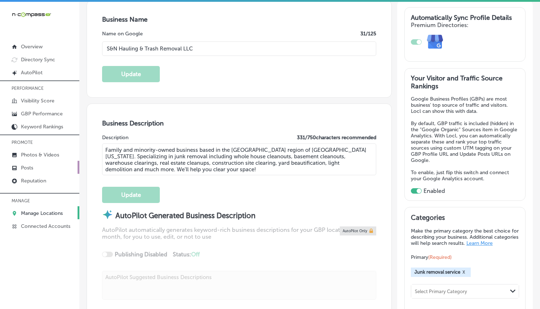
click at [40, 165] on link "Posts" at bounding box center [39, 167] width 79 height 13
